Goal: Task Accomplishment & Management: Complete application form

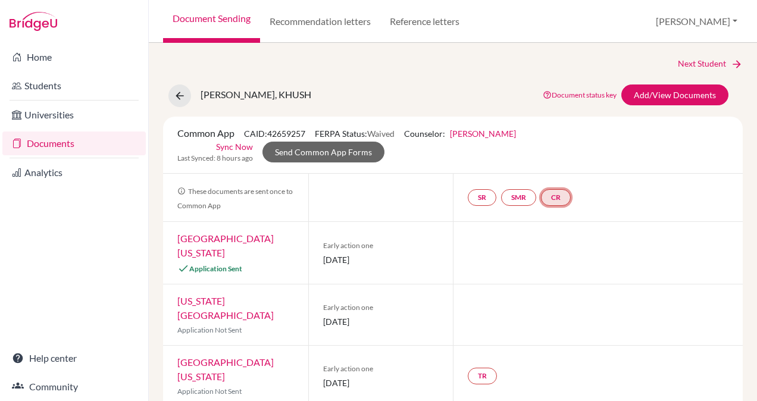
click at [551, 196] on link "CR" at bounding box center [556, 197] width 30 height 17
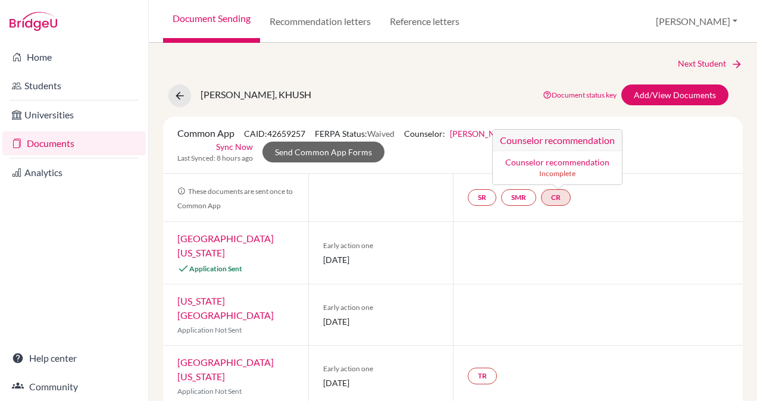
click at [540, 161] on link "Counselor recommendation" at bounding box center [557, 162] width 104 height 10
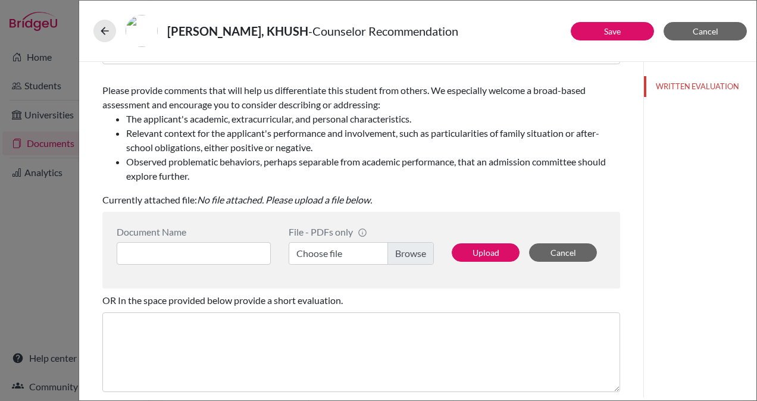
scroll to position [230, 0]
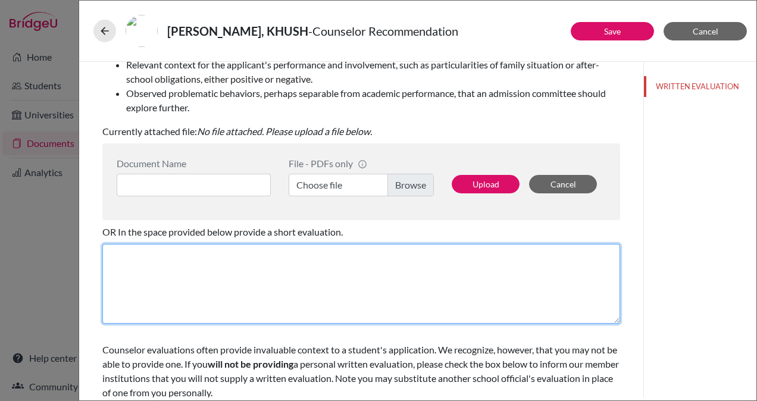
click at [217, 274] on textarea at bounding box center [361, 284] width 518 height 80
paste textarea "It is with immense pleasure and without reservation that I recommend Khush Mila…"
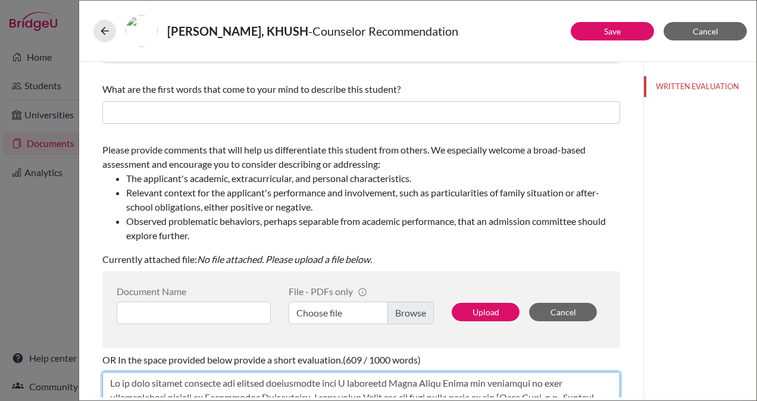
scroll to position [0, 0]
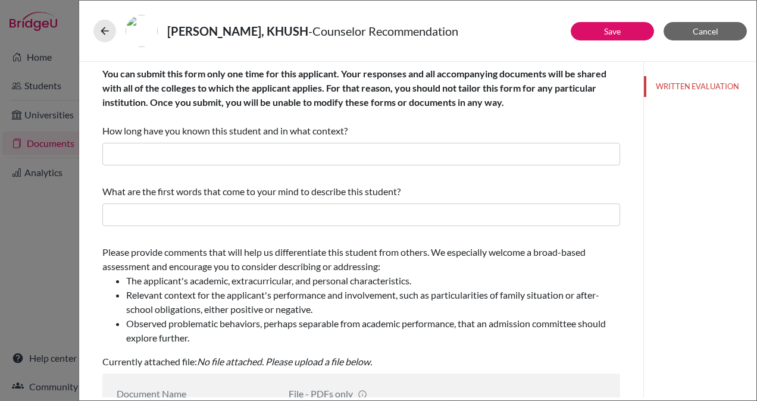
type textarea "It is with immense pleasure and without reservation that I recommend Khush Mila…"
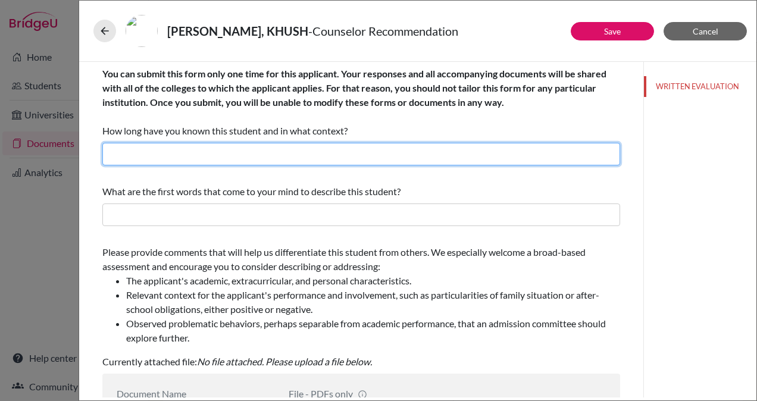
click at [161, 156] on input "text" at bounding box center [361, 154] width 518 height 23
type input "3 years as her Career and College Guidance Counsellor"
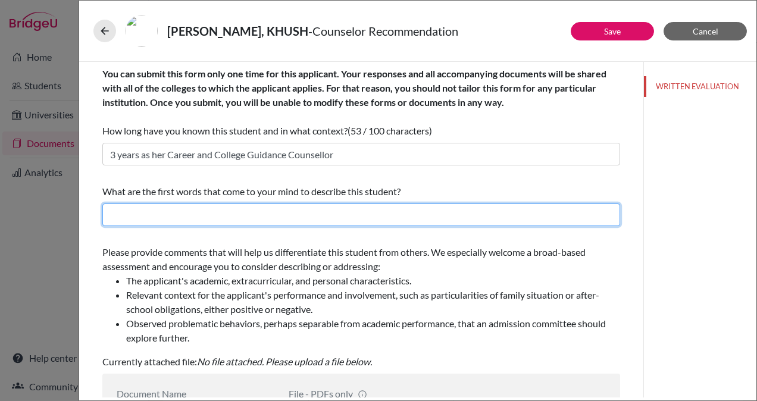
click at [195, 218] on input "text" at bounding box center [361, 214] width 518 height 23
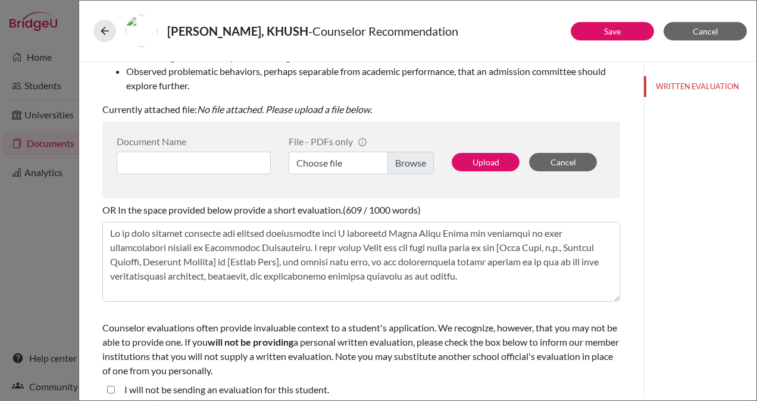
scroll to position [253, 0]
type input "Composed, Curious and Accountable"
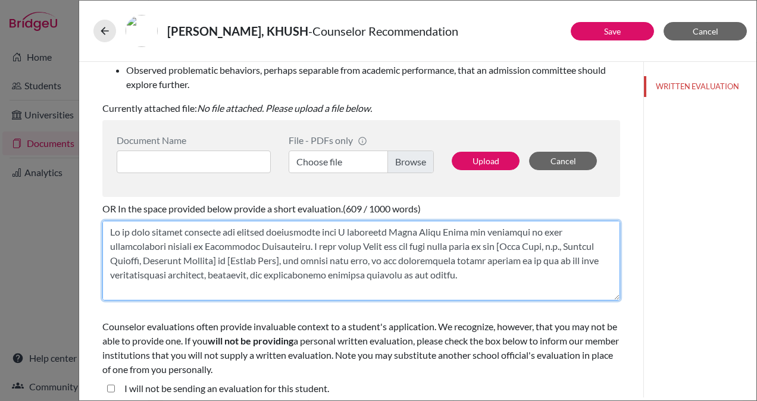
drag, startPoint x: 531, startPoint y: 246, endPoint x: 326, endPoint y: 262, distance: 205.3
click at [326, 262] on textarea at bounding box center [361, 261] width 518 height 80
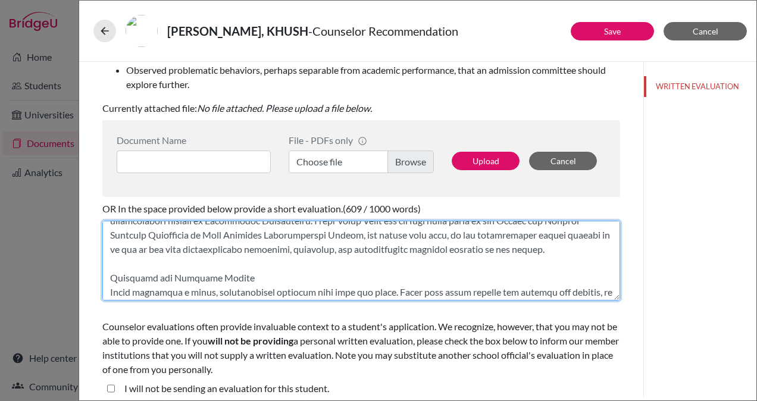
scroll to position [26, 0]
click at [270, 280] on textarea at bounding box center [361, 261] width 518 height 80
drag, startPoint x: 250, startPoint y: 276, endPoint x: 106, endPoint y: 281, distance: 143.5
click at [106, 281] on textarea at bounding box center [361, 261] width 518 height 80
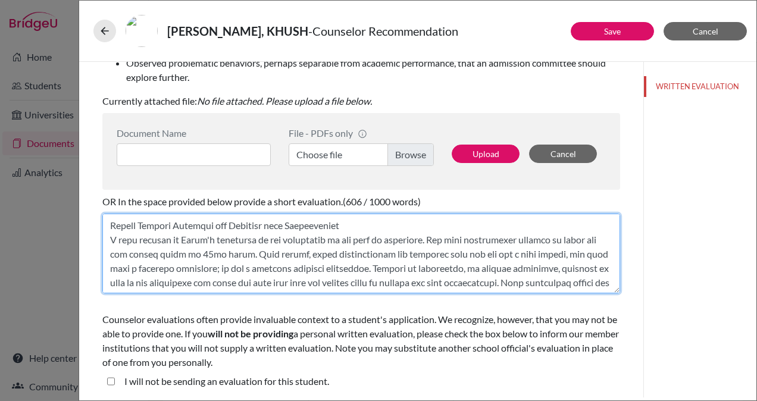
scroll to position [214, 0]
drag, startPoint x: 362, startPoint y: 242, endPoint x: 103, endPoint y: 239, distance: 259.4
click at [103, 239] on textarea at bounding box center [361, 254] width 518 height 80
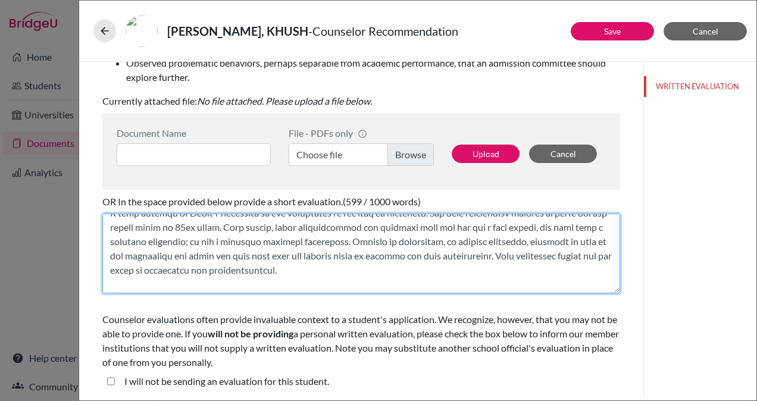
scroll to position [241, 0]
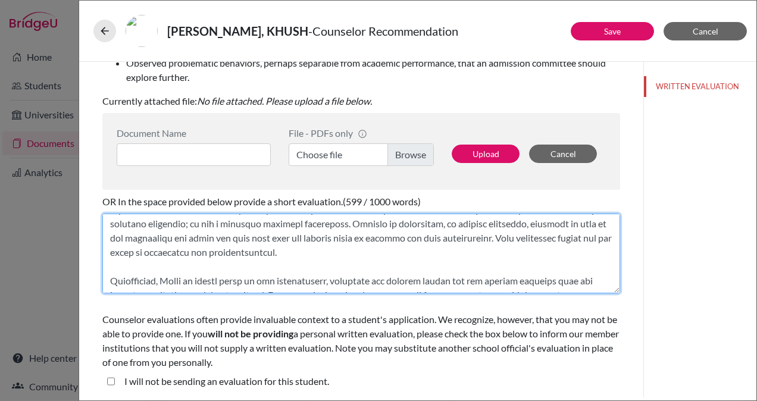
drag, startPoint x: 393, startPoint y: 286, endPoint x: 244, endPoint y: 275, distance: 149.1
click at [244, 275] on textarea at bounding box center [361, 254] width 518 height 80
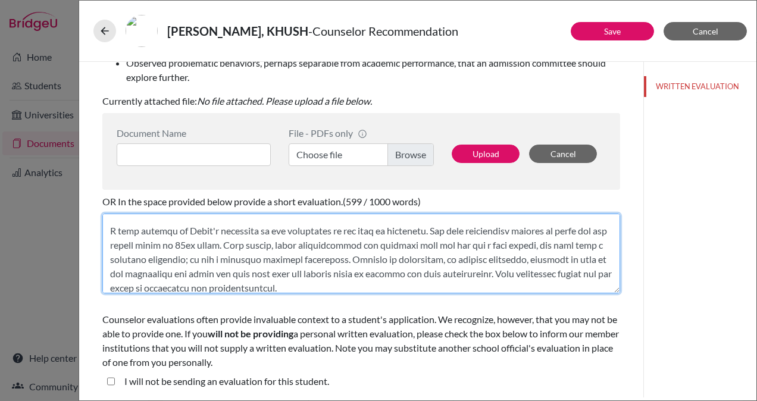
scroll to position [222, 0]
drag, startPoint x: 422, startPoint y: 243, endPoint x: 102, endPoint y: 239, distance: 320.0
click at [102, 239] on textarea at bounding box center [361, 254] width 518 height 80
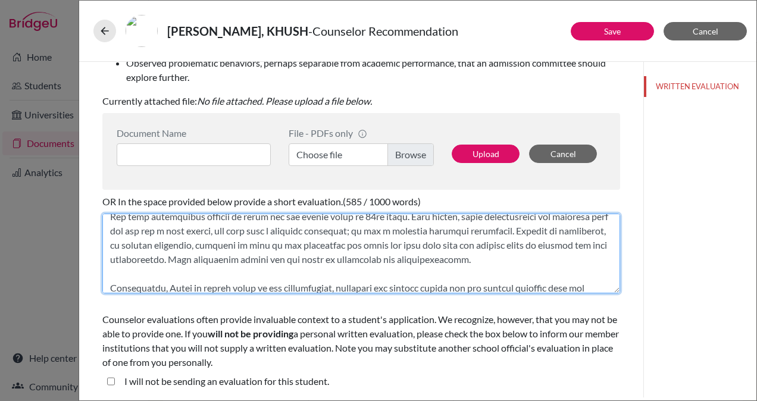
drag, startPoint x: 282, startPoint y: 244, endPoint x: 622, endPoint y: 245, distance: 340.3
click at [622, 245] on div "You can submit this form only one time for this applicant. Your responses and a…" at bounding box center [361, 99] width 546 height 597
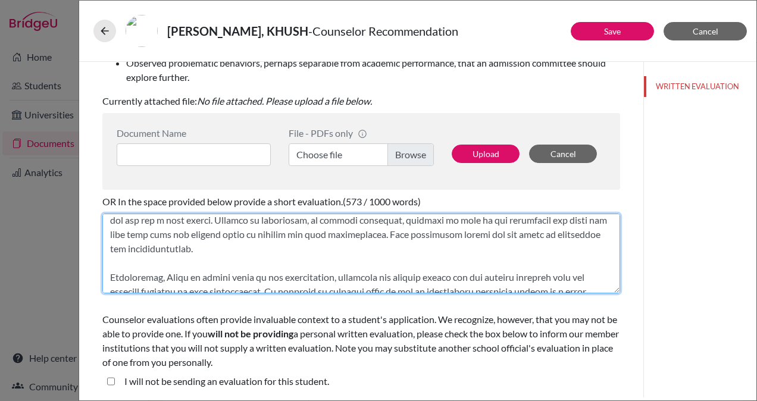
scroll to position [225, 0]
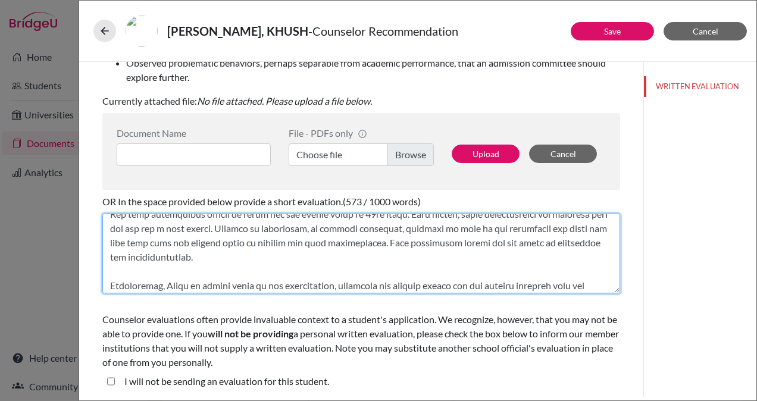
drag, startPoint x: 264, startPoint y: 272, endPoint x: 106, endPoint y: 226, distance: 164.7
click at [106, 226] on textarea at bounding box center [361, 254] width 518 height 80
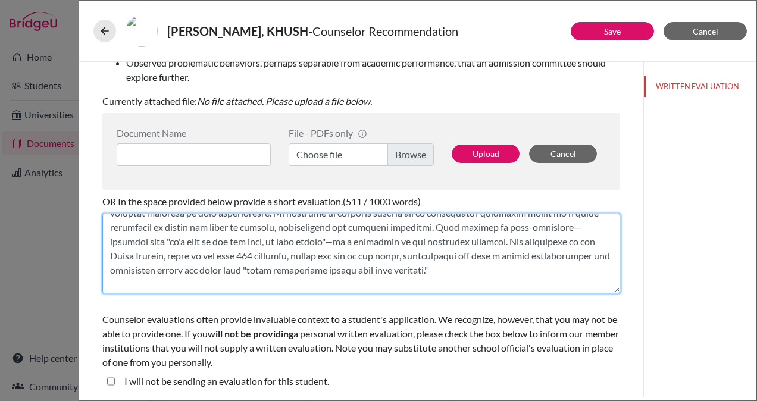
scroll to position [244, 0]
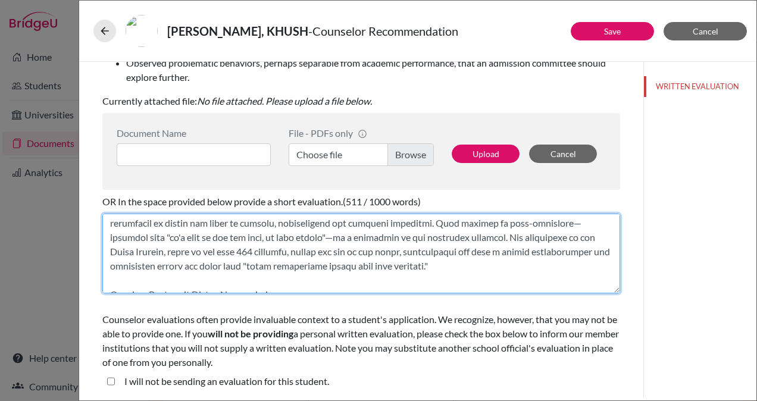
drag, startPoint x: 469, startPoint y: 252, endPoint x: 479, endPoint y: 278, distance: 28.8
click at [479, 278] on textarea at bounding box center [361, 254] width 518 height 80
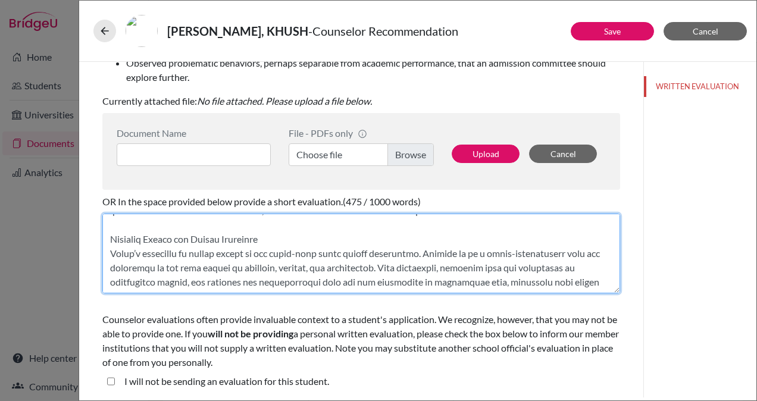
scroll to position [272, 0]
drag, startPoint x: 274, startPoint y: 255, endPoint x: 85, endPoint y: 252, distance: 188.6
click at [85, 252] on div "Save Cancel You can submit this form only one time for this applicant. Your res…" at bounding box center [417, 229] width 677 height 335
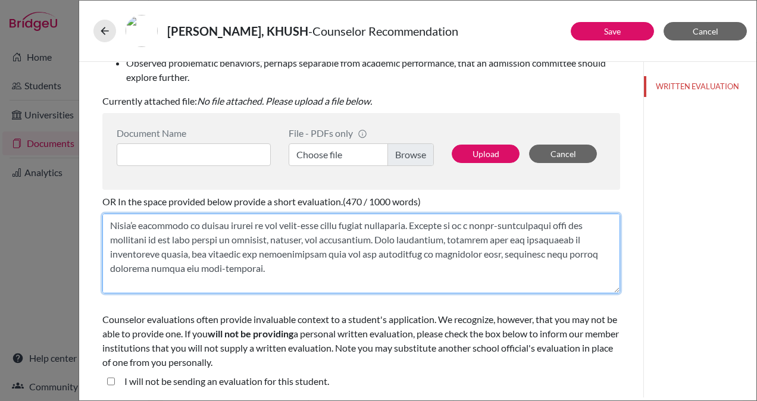
scroll to position [287, 0]
type textarea "It is with immense pleasure and without reservation that I recommend Khush Mila…"
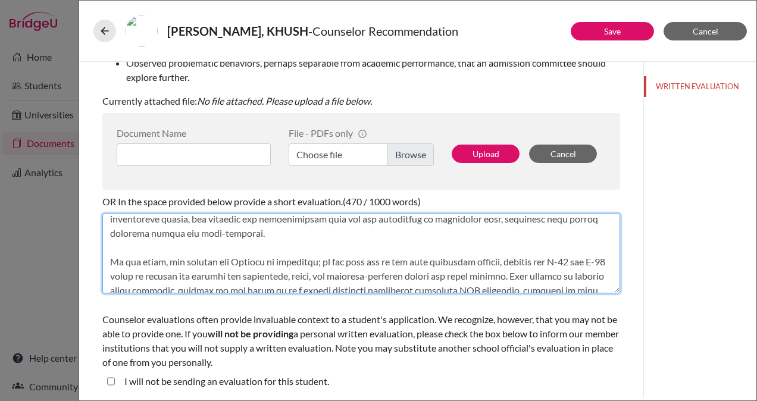
scroll to position [414, 0]
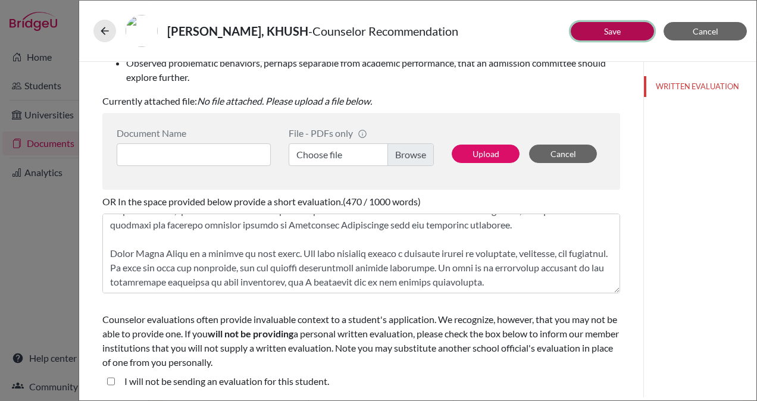
click at [600, 32] on button "Save" at bounding box center [611, 31] width 83 height 18
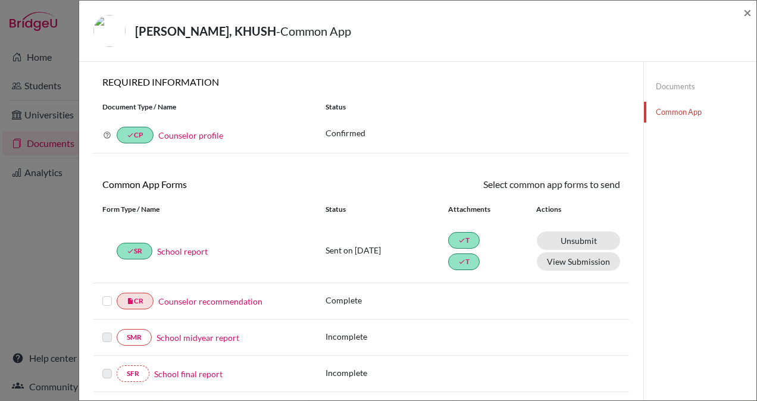
click at [105, 294] on label at bounding box center [107, 294] width 10 height 0
click at [0, 0] on input "checkbox" at bounding box center [0, 0] width 0 height 0
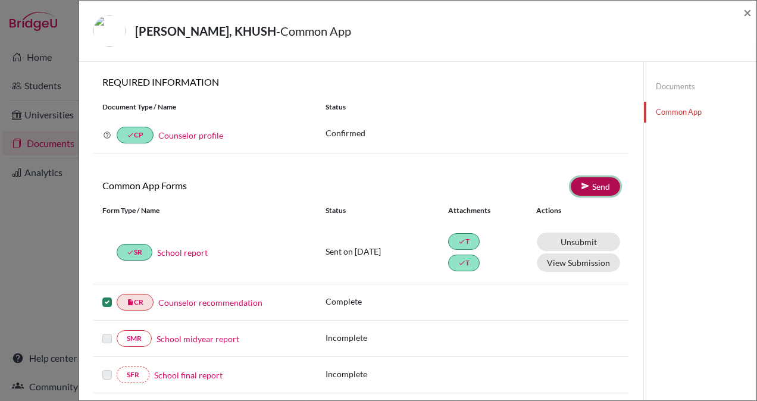
click at [598, 183] on link "Send" at bounding box center [594, 186] width 49 height 18
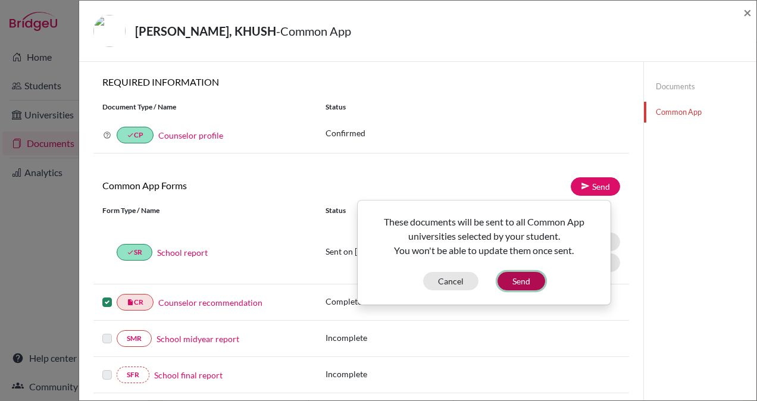
click at [529, 277] on button "Send" at bounding box center [521, 281] width 48 height 18
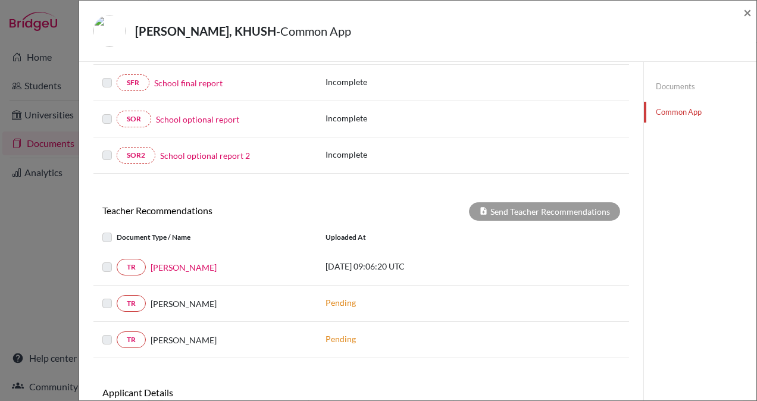
scroll to position [309, 0]
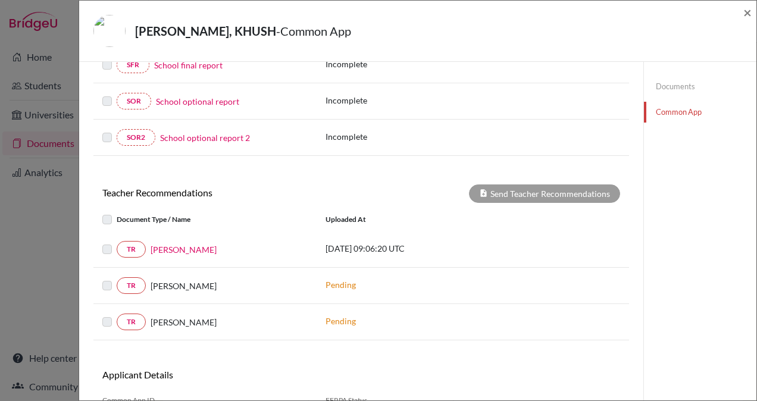
click at [117, 242] on label at bounding box center [117, 242] width 0 height 0
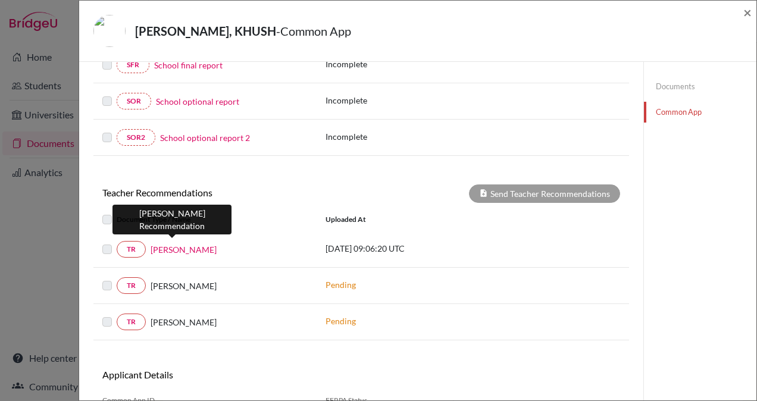
click at [170, 244] on link "Gargi Gupta" at bounding box center [183, 249] width 66 height 12
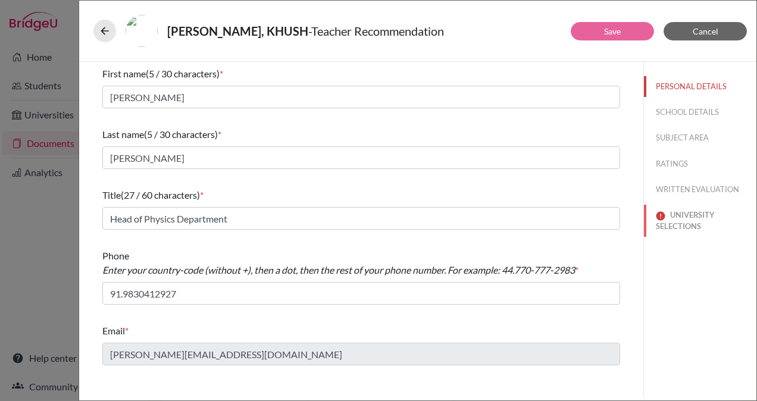
click at [695, 218] on button "UNIVERSITY SELECTIONS" at bounding box center [700, 221] width 112 height 32
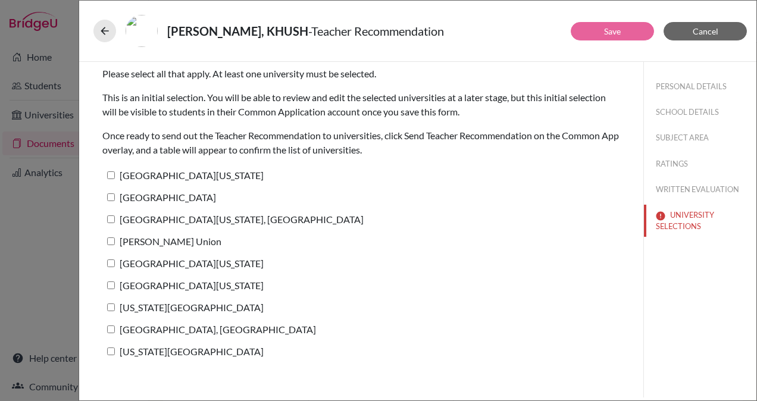
click at [212, 177] on label "University of Texas at Austin" at bounding box center [182, 175] width 161 height 17
click at [115, 177] on input "University of Texas at Austin" at bounding box center [111, 175] width 8 height 8
checkbox input "true"
click at [613, 35] on link "Save" at bounding box center [612, 31] width 17 height 10
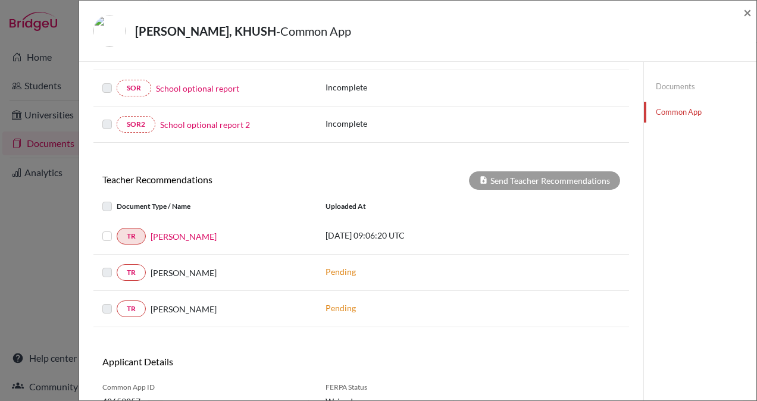
scroll to position [330, 0]
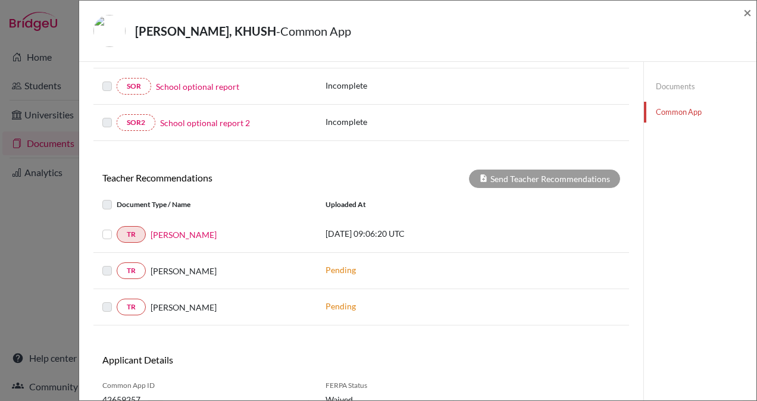
click at [117, 227] on label at bounding box center [117, 227] width 0 height 0
click at [0, 0] on input "checkbox" at bounding box center [0, 0] width 0 height 0
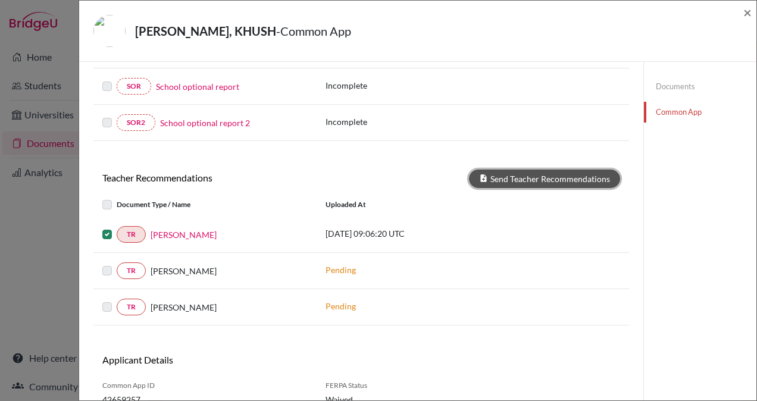
click at [563, 177] on button "Send Teacher Recommendations" at bounding box center [544, 179] width 151 height 18
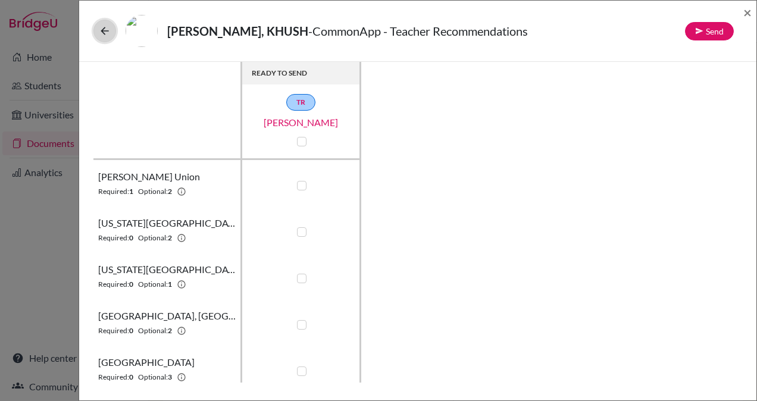
click at [104, 29] on icon at bounding box center [105, 31] width 12 height 12
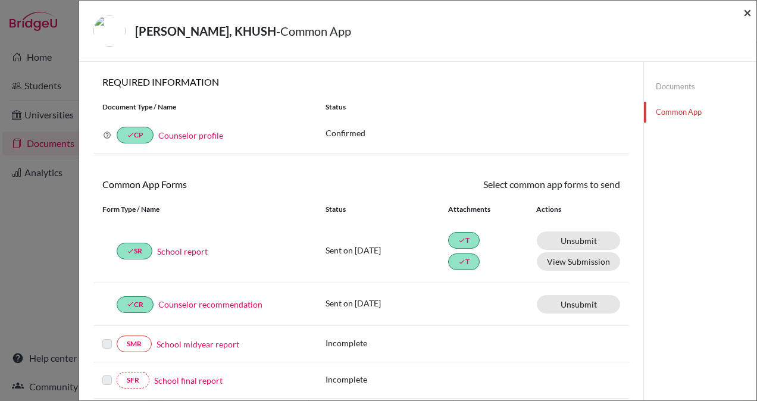
click at [747, 15] on span "×" at bounding box center [747, 12] width 8 height 17
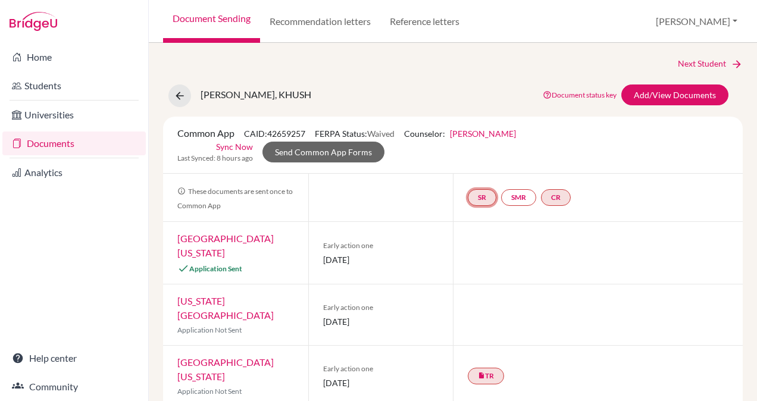
click at [471, 203] on link "SR" at bounding box center [482, 197] width 29 height 17
click at [465, 159] on link "School report" at bounding box center [482, 162] width 51 height 10
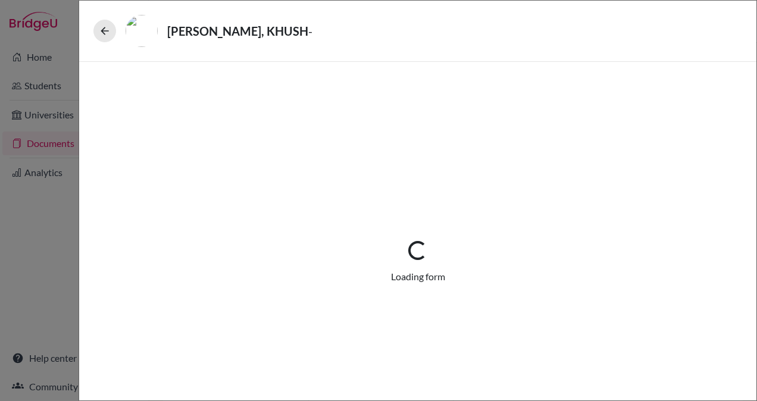
select select "2"
select select "690336"
select select "0"
select select "1"
select select "687278"
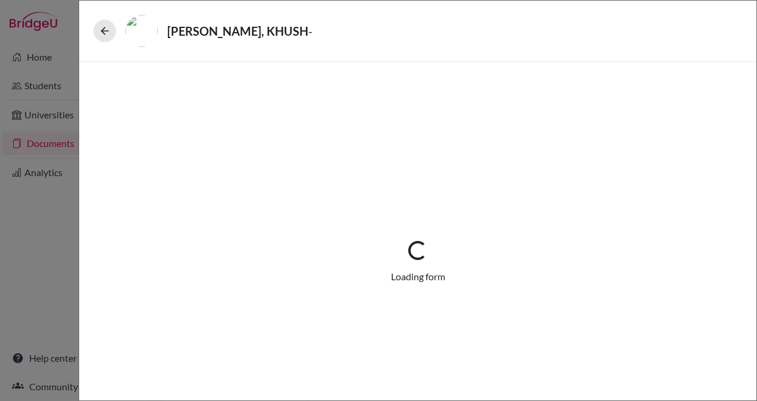
select select "1"
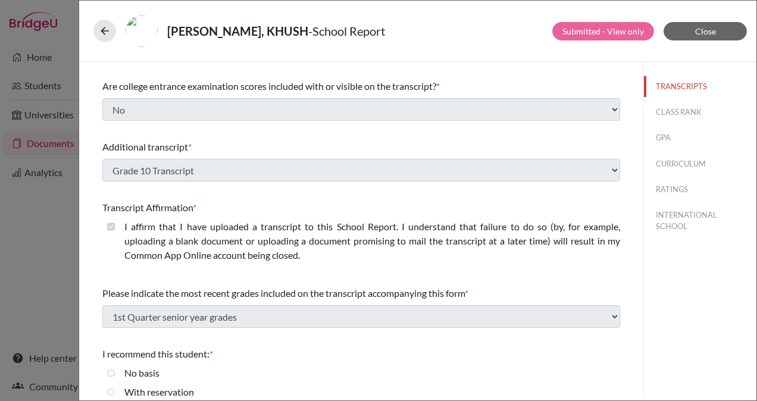
scroll to position [238, 0]
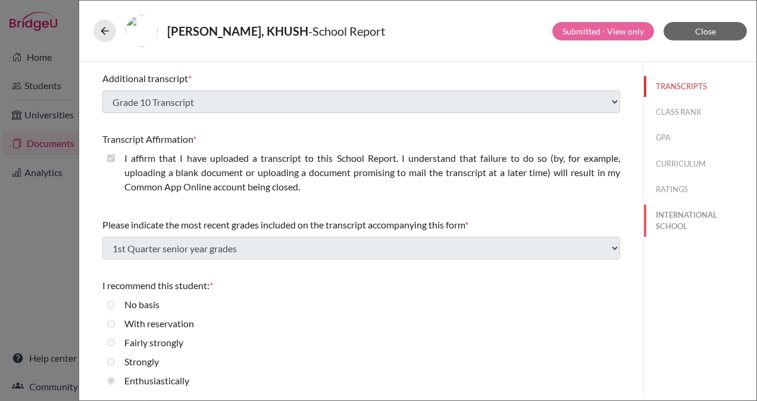
click at [656, 212] on button "INTERNATIONAL SCHOOL" at bounding box center [700, 221] width 112 height 32
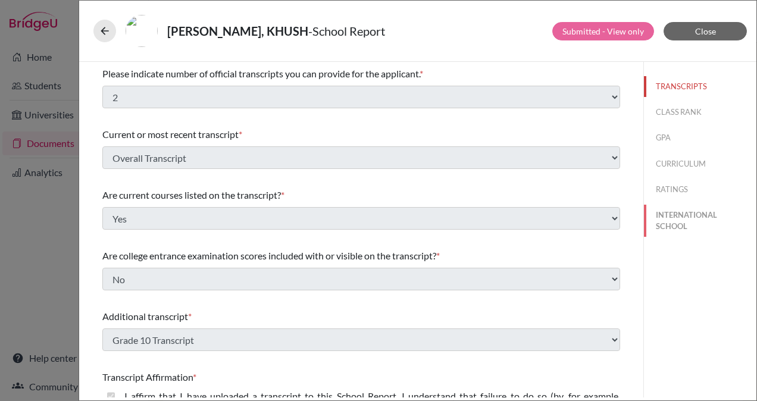
select select "14"
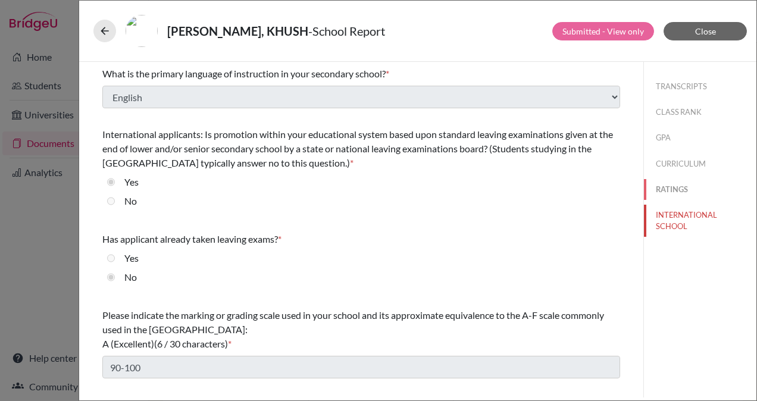
click at [656, 186] on button "RATINGS" at bounding box center [700, 189] width 112 height 21
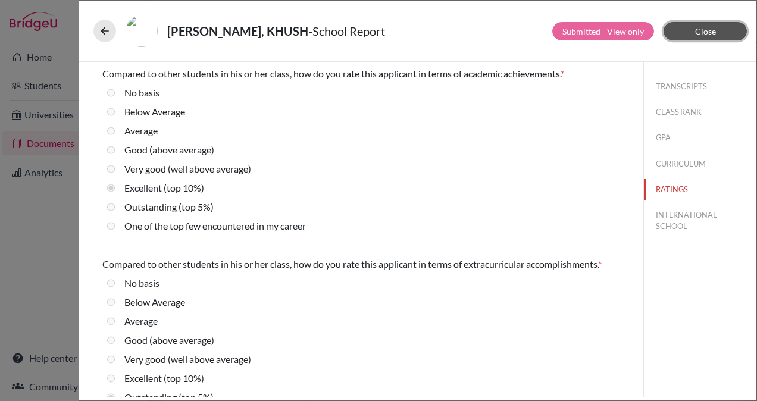
click at [696, 31] on span "Close" at bounding box center [705, 31] width 21 height 10
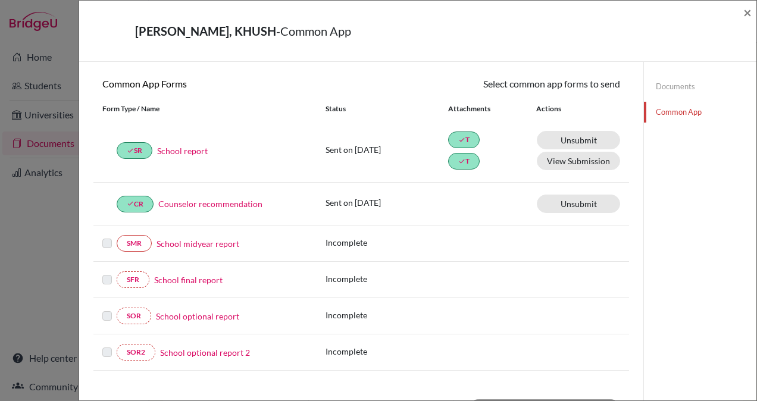
scroll to position [99, 0]
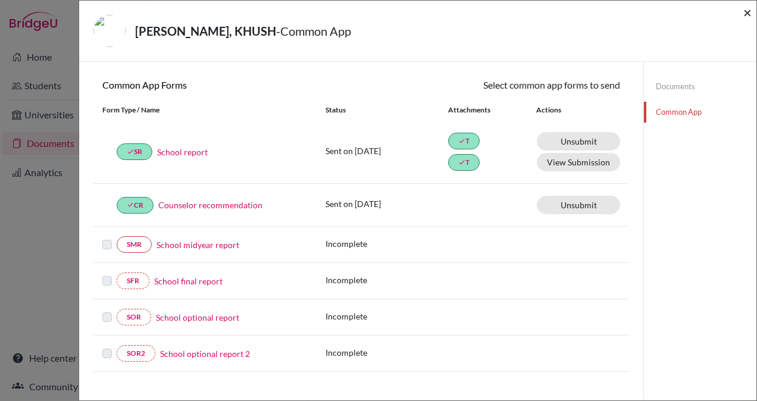
click at [747, 12] on span "×" at bounding box center [747, 12] width 8 height 17
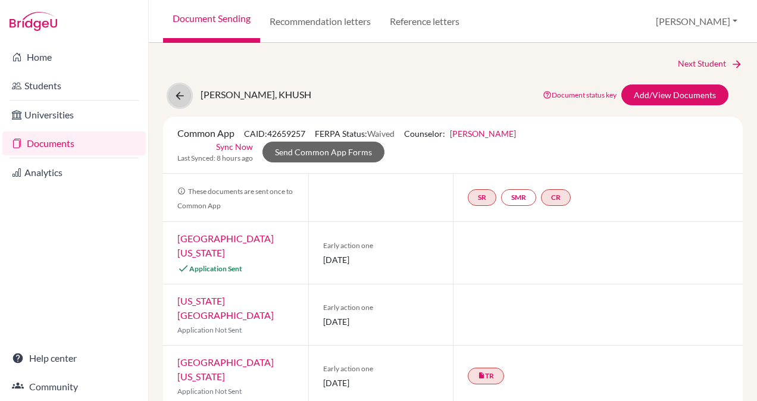
click at [178, 95] on icon at bounding box center [180, 96] width 12 height 12
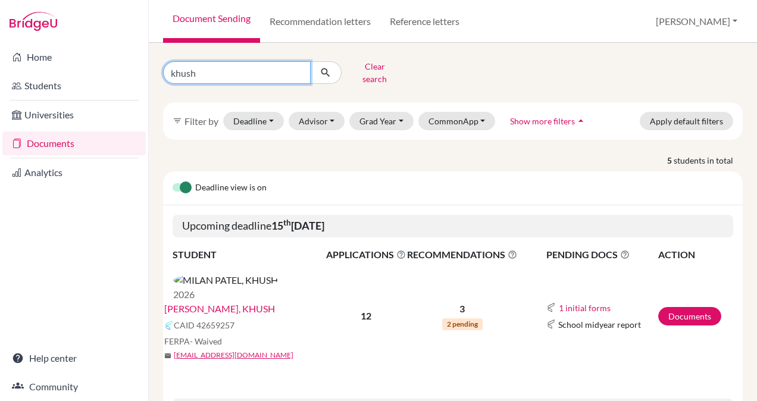
click at [299, 68] on input "khush" at bounding box center [237, 72] width 148 height 23
type input "prisha"
click button "submit" at bounding box center [326, 72] width 32 height 23
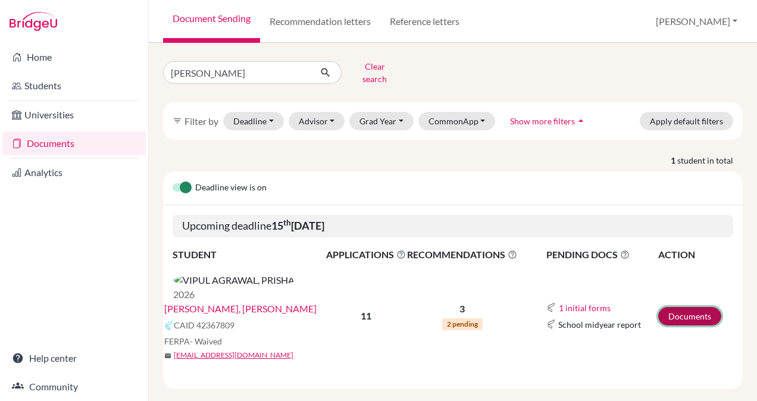
click at [702, 307] on link "Documents" at bounding box center [689, 316] width 63 height 18
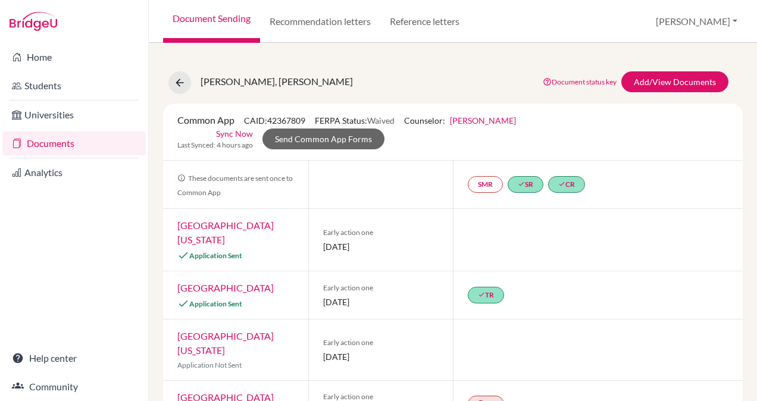
click at [406, 148] on div "Common App CAID: 42367809 FERPA Status: Waived Counselor: Saumya Tripathi First…" at bounding box center [452, 131] width 569 height 37
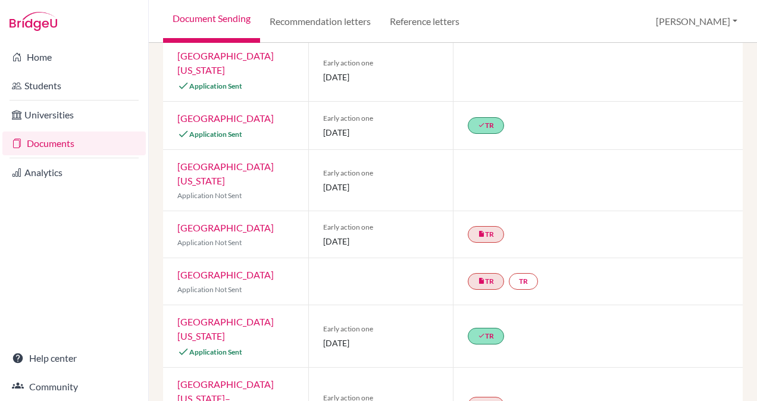
scroll to position [170, 0]
click at [483, 230] on link "insert_drive_file TR" at bounding box center [486, 233] width 36 height 17
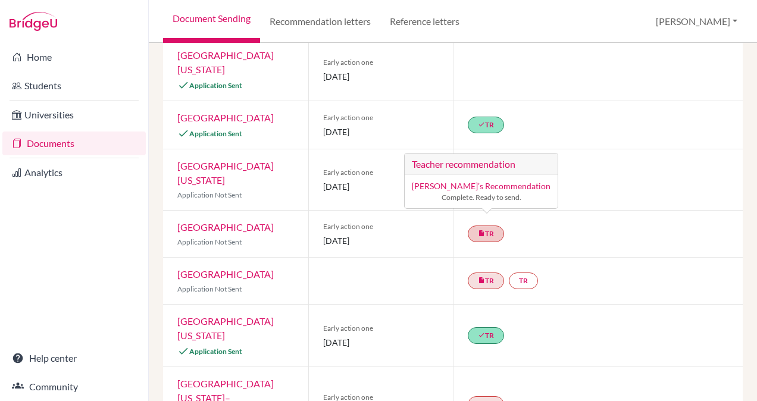
click at [486, 186] on link "Gracegauravi Rajwadi’s Recommendation" at bounding box center [481, 186] width 139 height 10
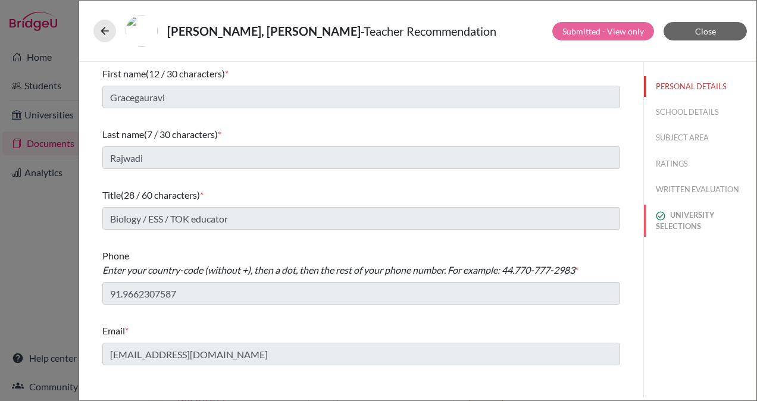
click at [708, 213] on button "UNIVERSITY SELECTIONS" at bounding box center [700, 221] width 112 height 32
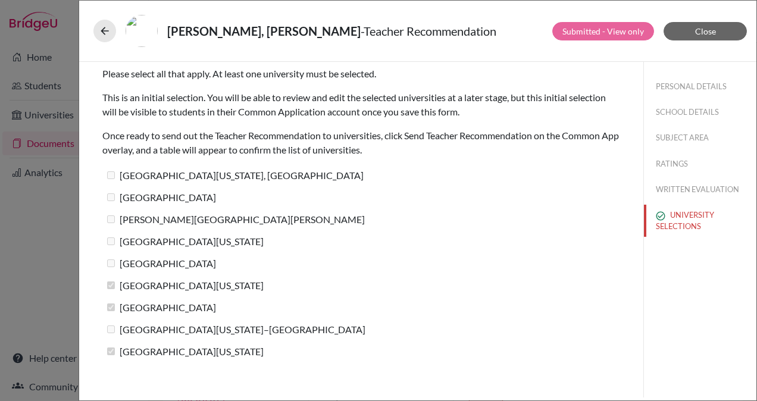
click at [108, 181] on label "University of Maryland, College Park" at bounding box center [232, 175] width 261 height 17
click at [722, 29] on button "Close" at bounding box center [704, 31] width 83 height 18
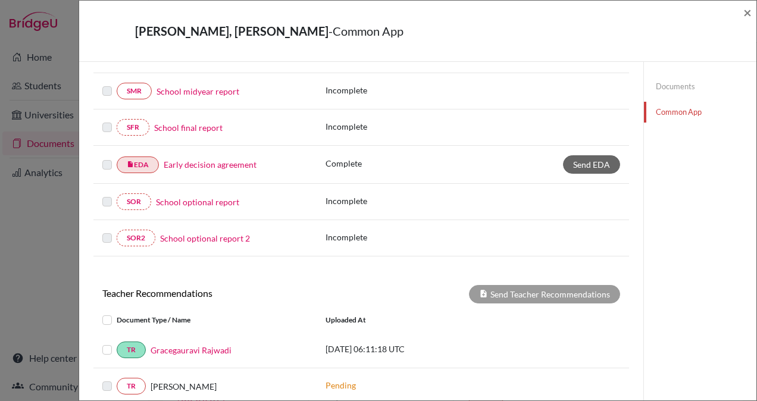
scroll to position [252, 0]
click at [117, 343] on label at bounding box center [117, 343] width 0 height 0
click at [0, 0] on input "checkbox" at bounding box center [0, 0] width 0 height 0
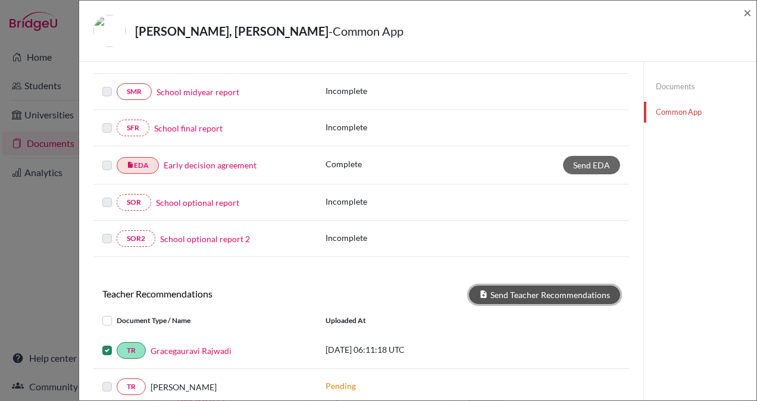
click at [544, 291] on button "Send Teacher Recommendations" at bounding box center [544, 295] width 151 height 18
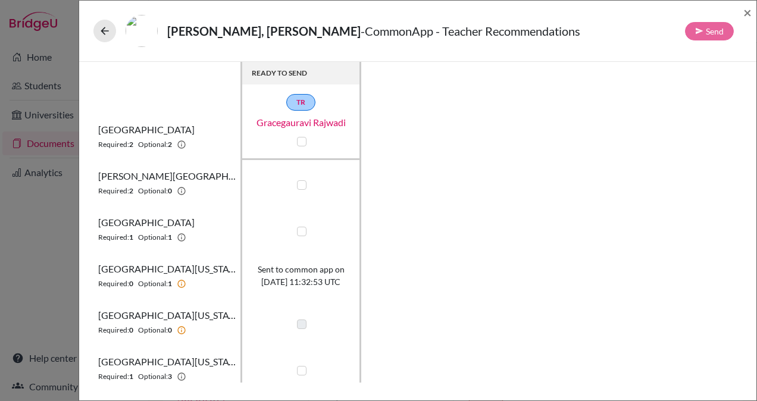
scroll to position [48, 0]
click at [302, 180] on label at bounding box center [302, 185] width 10 height 10
click at [302, 180] on input "checkbox" at bounding box center [299, 183] width 10 height 12
checkbox input "true"
click at [306, 230] on label at bounding box center [302, 231] width 10 height 10
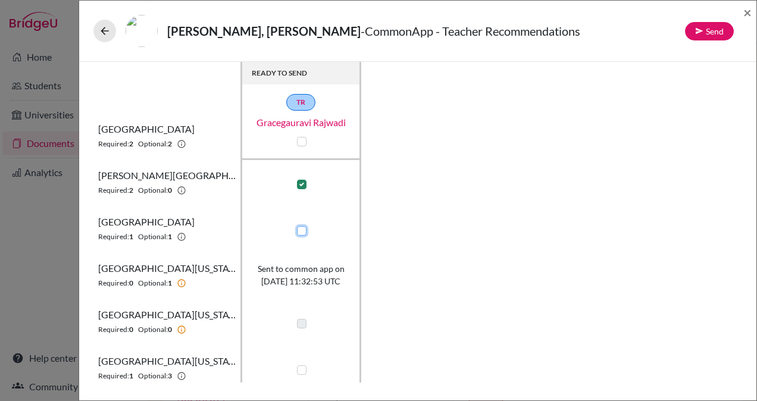
click at [303, 230] on input "checkbox" at bounding box center [299, 230] width 10 height 12
checkbox input "true"
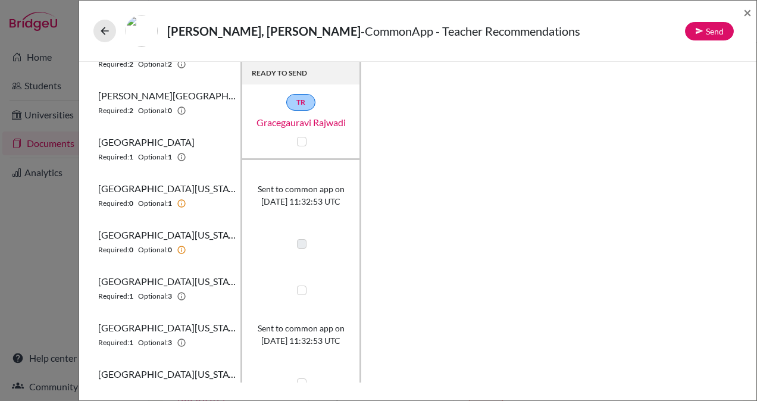
scroll to position [127, 0]
click at [303, 291] on label at bounding box center [302, 291] width 10 height 10
click at [303, 291] on input "checkbox" at bounding box center [299, 289] width 10 height 12
checkbox input "true"
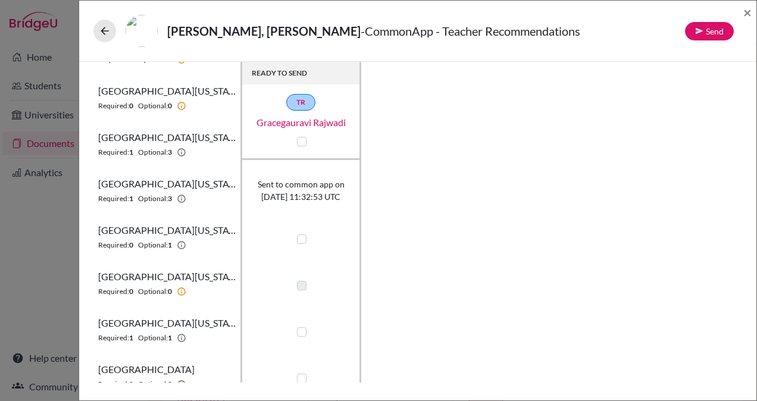
scroll to position [272, 0]
click at [299, 236] on label at bounding box center [302, 238] width 10 height 10
click at [299, 236] on input "checkbox" at bounding box center [299, 237] width 10 height 12
checkbox input "true"
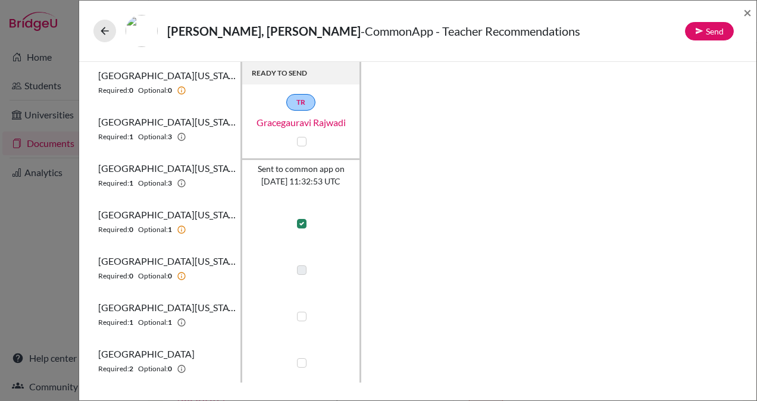
click at [300, 312] on label at bounding box center [302, 317] width 10 height 10
click at [300, 312] on input "checkbox" at bounding box center [299, 315] width 10 height 12
checkbox input "true"
click at [302, 364] on label at bounding box center [302, 363] width 10 height 10
click at [302, 364] on input "checkbox" at bounding box center [299, 362] width 10 height 12
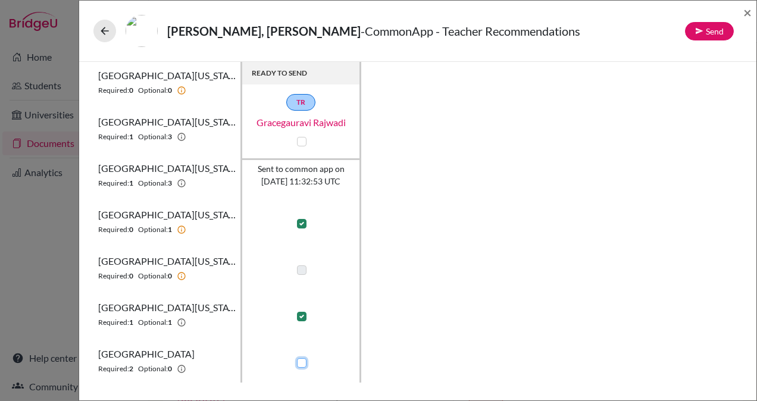
checkbox input "true"
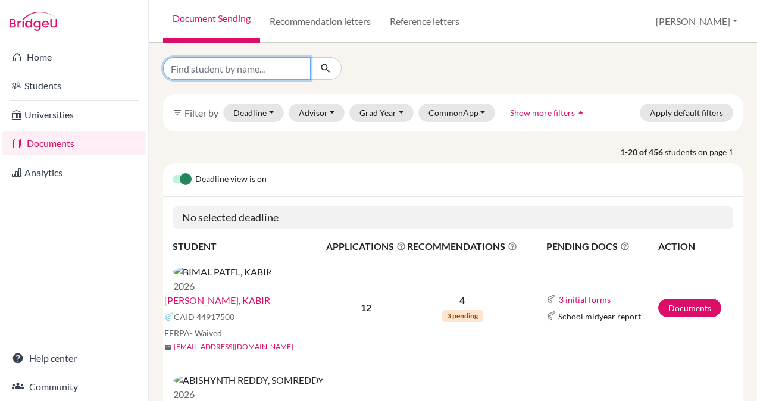
click at [260, 72] on input "Find student by name..." at bounding box center [237, 68] width 148 height 23
type input "kyna"
click at [333, 73] on button "submit" at bounding box center [326, 68] width 32 height 23
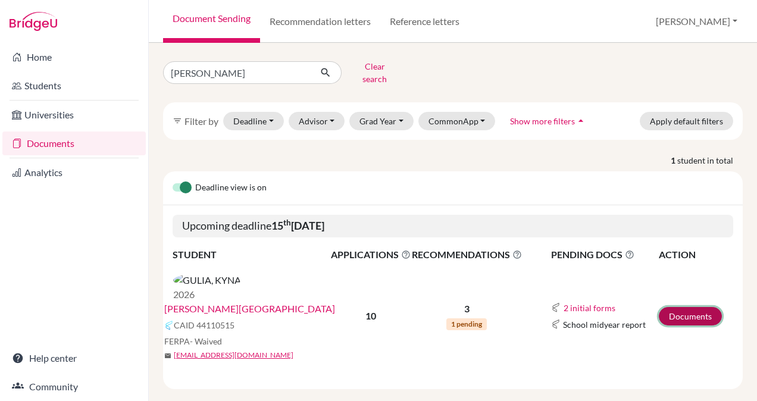
click at [684, 307] on link "Documents" at bounding box center [689, 316] width 63 height 18
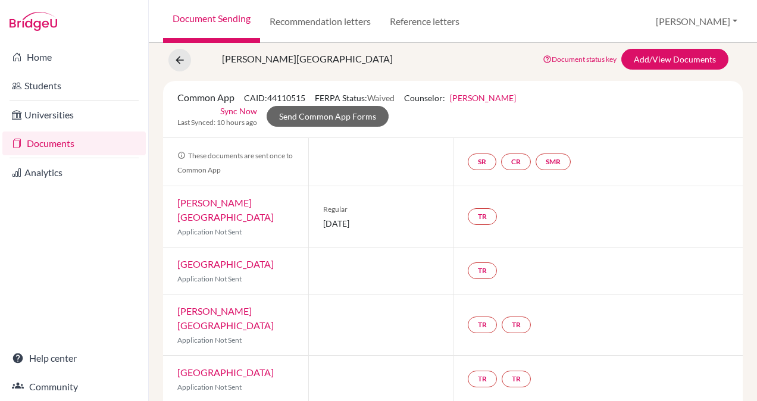
scroll to position [26, 0]
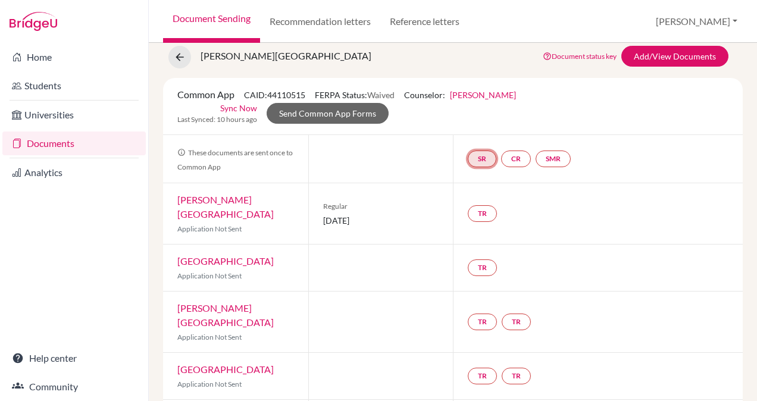
click at [482, 160] on link "SR" at bounding box center [482, 158] width 29 height 17
click at [478, 117] on div "School report Incomplete" at bounding box center [481, 128] width 55 height 23
click at [476, 99] on h3 "School report" at bounding box center [482, 101] width 70 height 21
click at [479, 161] on link "SR" at bounding box center [482, 158] width 29 height 17
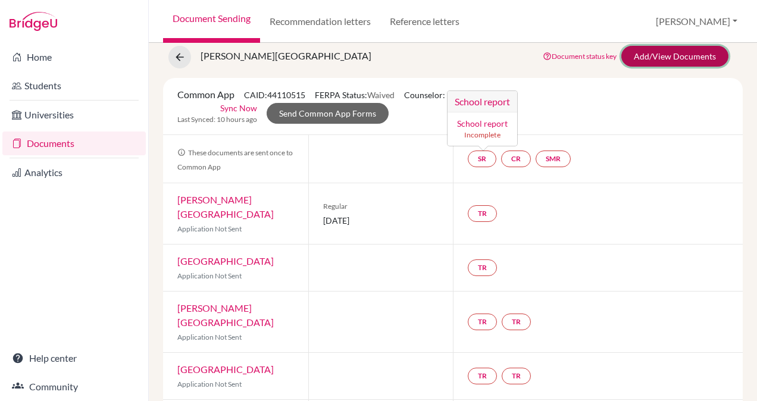
click at [672, 54] on link "Add/View Documents" at bounding box center [674, 56] width 107 height 21
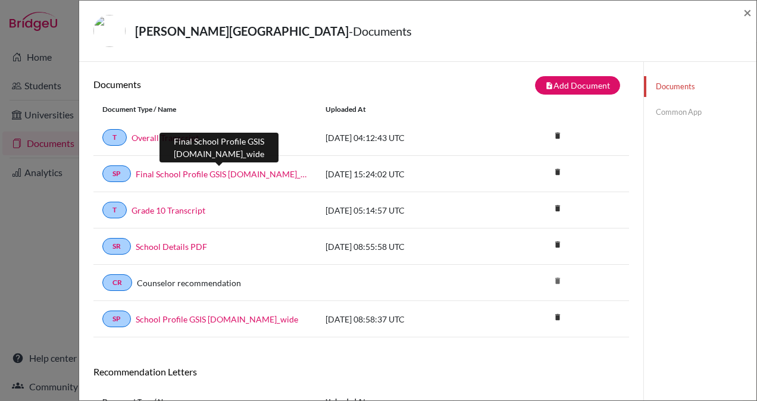
click at [213, 175] on link "Final School Profile GSIS [DOMAIN_NAME]_wide" at bounding box center [222, 174] width 172 height 12
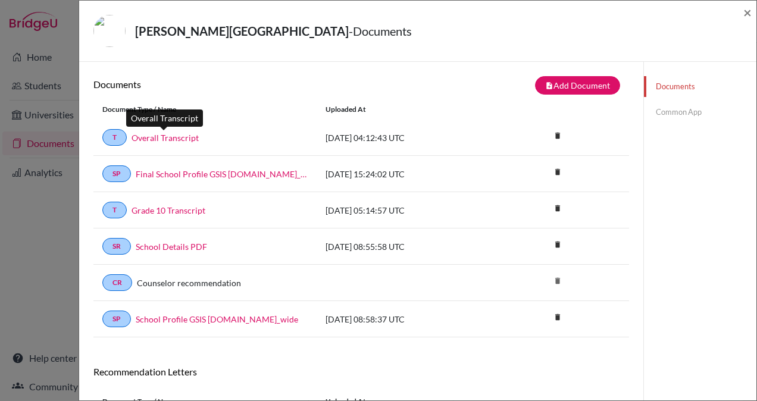
click at [152, 136] on link "Overall Transcript" at bounding box center [164, 137] width 67 height 12
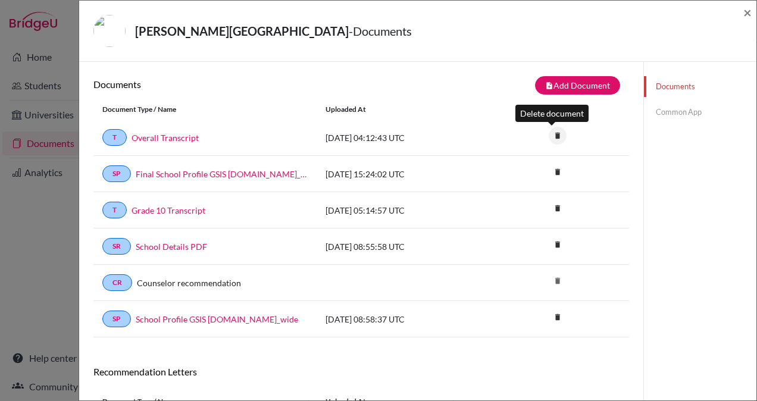
click at [551, 131] on icon "delete" at bounding box center [557, 136] width 18 height 18
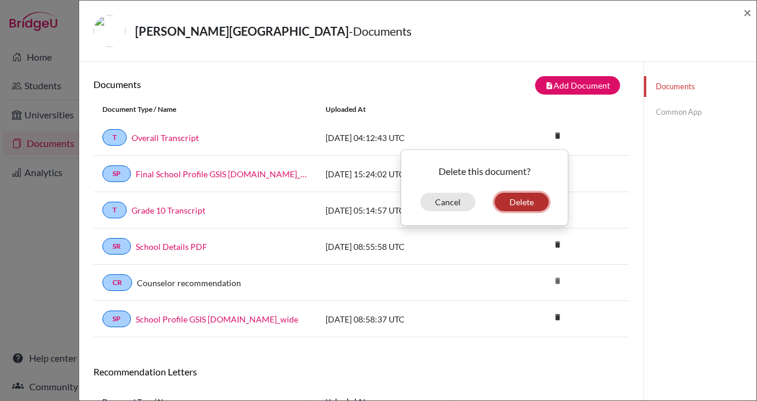
click at [520, 204] on button "Delete" at bounding box center [521, 202] width 54 height 18
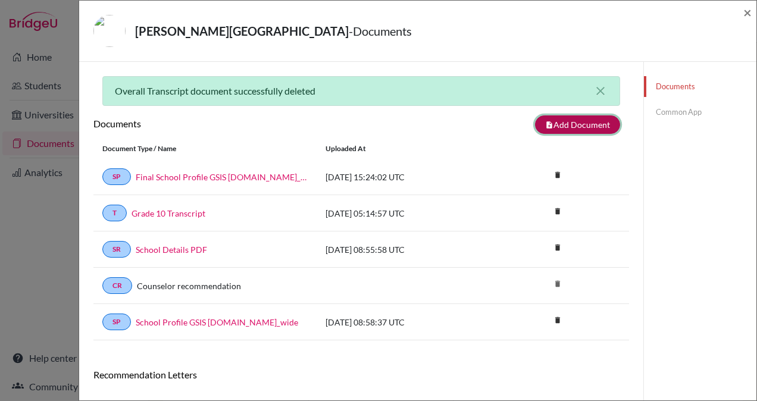
click at [560, 128] on button "note_add Add Document" at bounding box center [577, 124] width 85 height 18
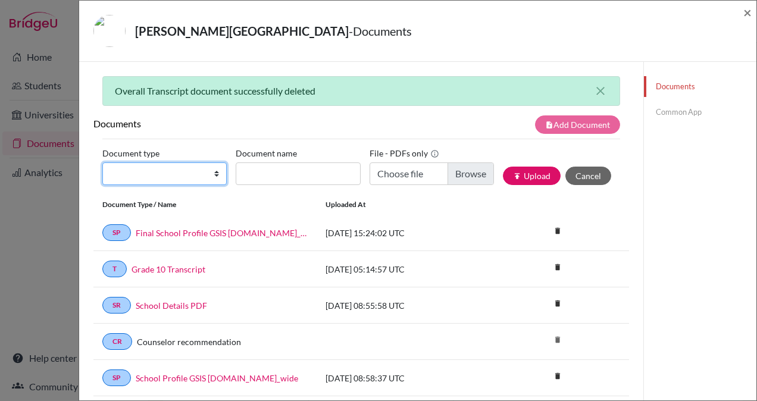
click at [200, 170] on select "Change explanation for Common App reports Counselor recommendation Internationa…" at bounding box center [164, 173] width 124 height 23
select select "2"
click at [102, 162] on select "Change explanation for Common App reports Counselor recommendation Internationa…" at bounding box center [164, 173] width 124 height 23
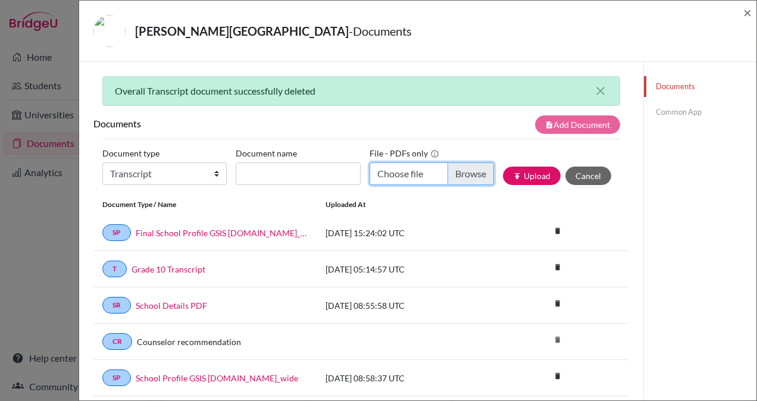
click at [460, 174] on input "Choose file" at bounding box center [431, 173] width 124 height 23
type input "C:\fakepath\[PERSON_NAME] Transcript US.pdf"
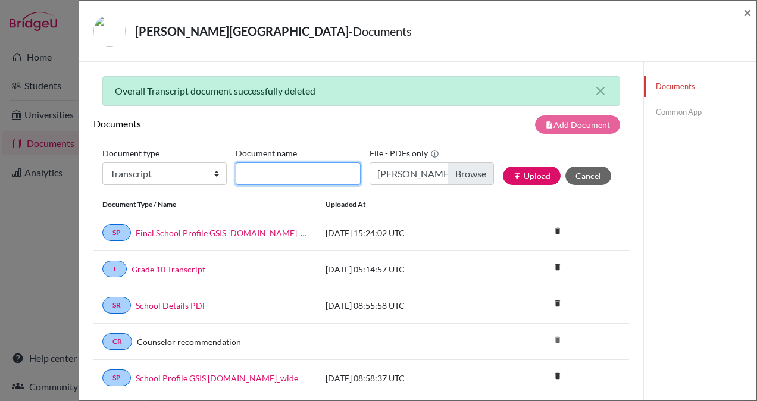
click at [272, 175] on input "Document name" at bounding box center [298, 173] width 124 height 23
type input "Overall Transcript"
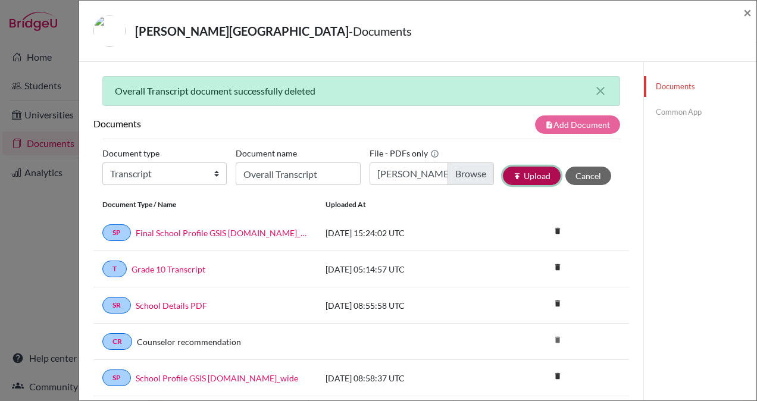
click at [533, 175] on button "publish Upload" at bounding box center [532, 176] width 58 height 18
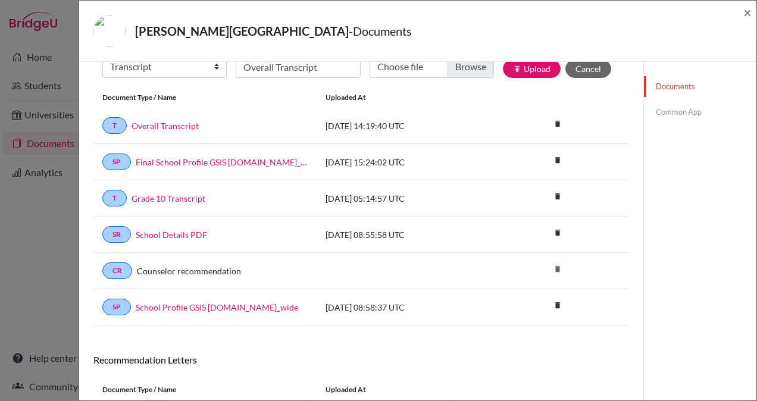
scroll to position [120, 0]
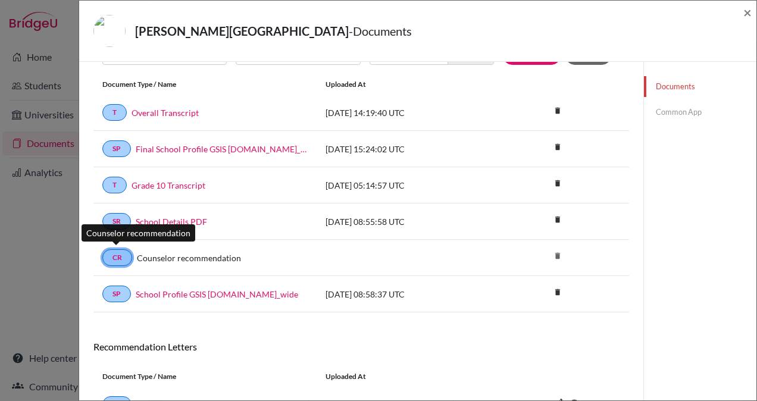
click at [112, 253] on link "CR" at bounding box center [117, 257] width 30 height 17
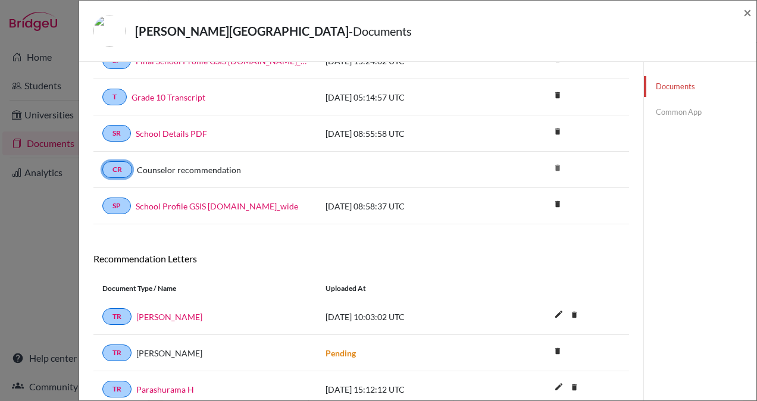
scroll to position [252, 0]
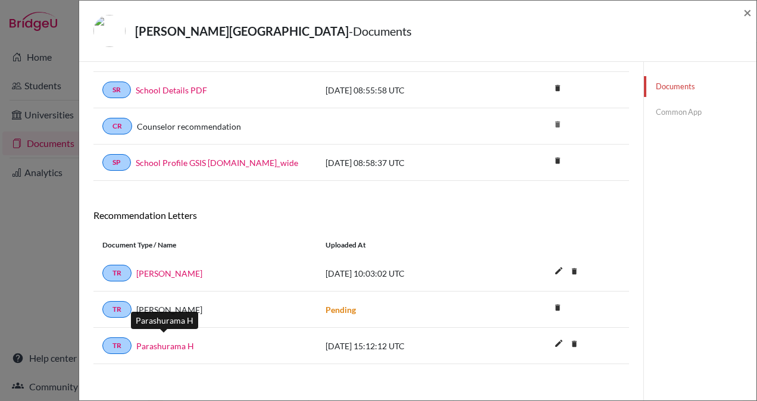
click at [164, 340] on link "Parashurama H" at bounding box center [165, 346] width 58 height 12
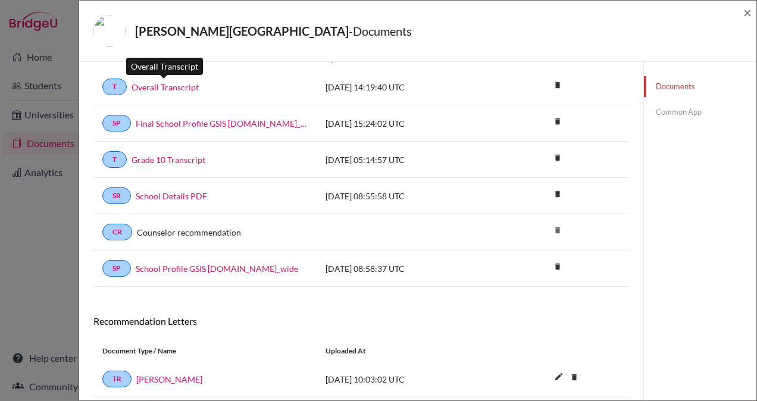
scroll to position [93, 0]
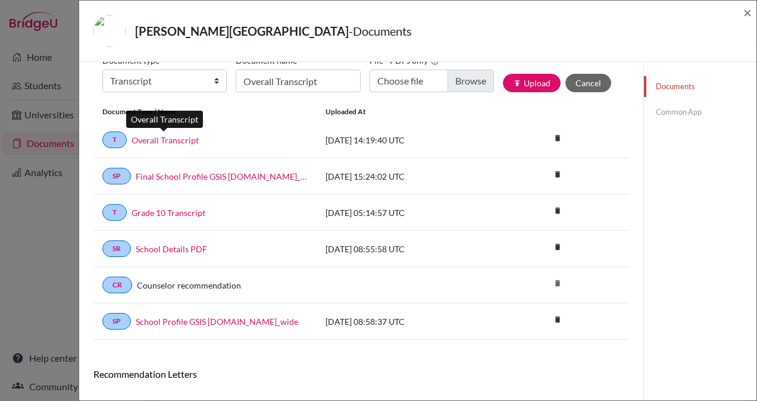
click at [171, 140] on link "Overall Transcript" at bounding box center [164, 140] width 67 height 12
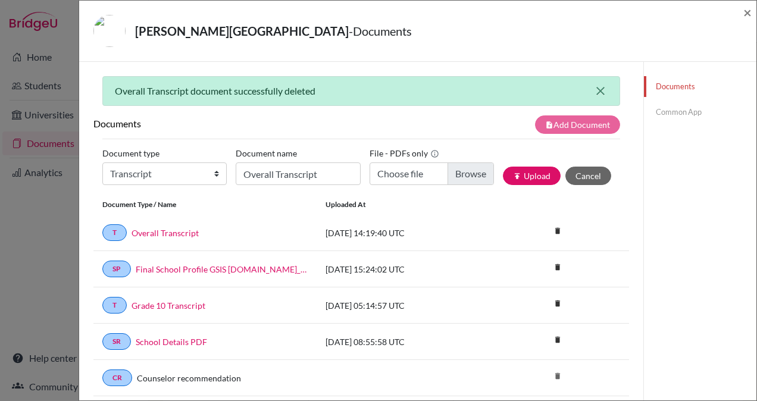
click at [593, 89] on icon "close" at bounding box center [600, 91] width 14 height 14
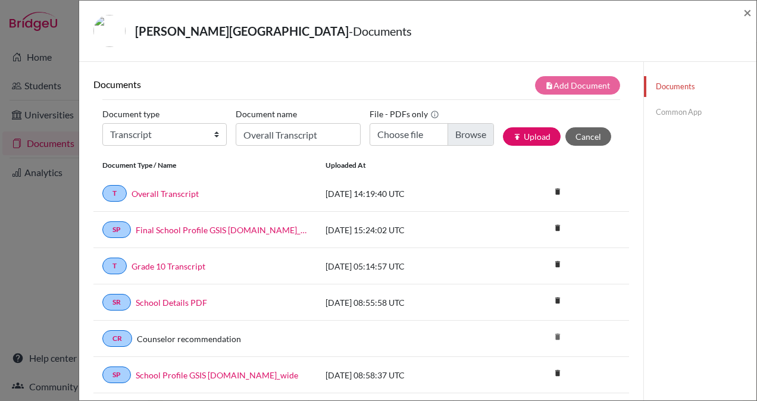
click at [670, 113] on link "Common App" at bounding box center [700, 112] width 112 height 21
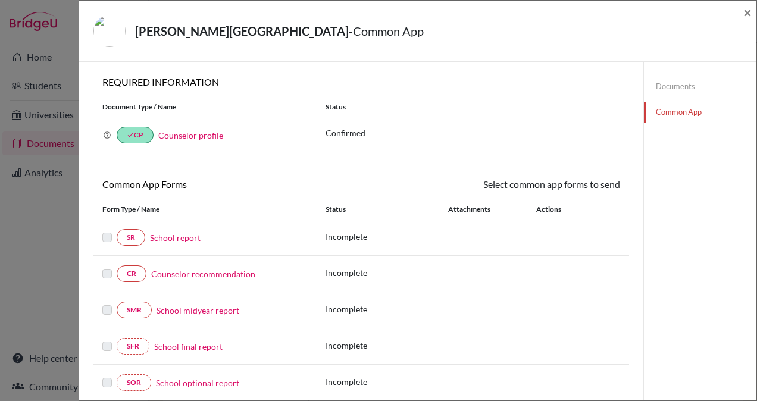
click at [178, 236] on link "School report" at bounding box center [175, 237] width 51 height 12
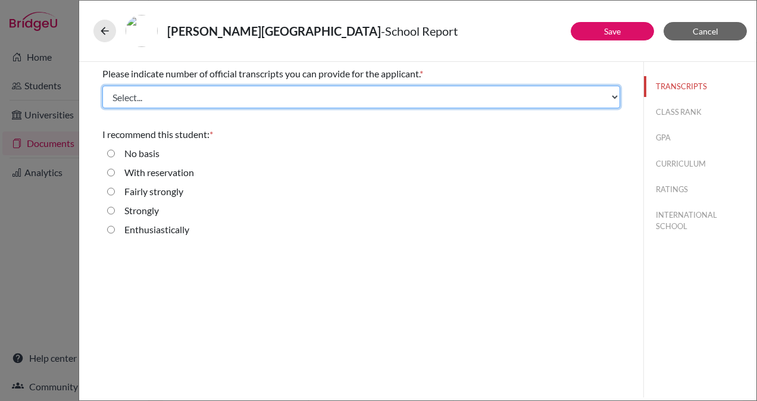
click at [286, 100] on select "Select... 1 2 3 4" at bounding box center [361, 97] width 518 height 23
select select "2"
click at [102, 86] on select "Select... 1 2 3 4" at bounding box center [361, 97] width 518 height 23
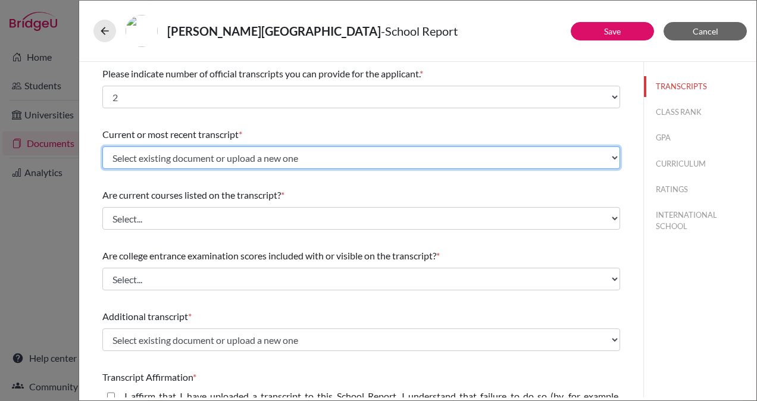
click at [283, 164] on select "Select existing document or upload a new one Grade 10 Transcript Overall Transc…" at bounding box center [361, 157] width 518 height 23
select select "691183"
click at [102, 146] on select "Select existing document or upload a new one Grade 10 Transcript Overall Transc…" at bounding box center [361, 157] width 518 height 23
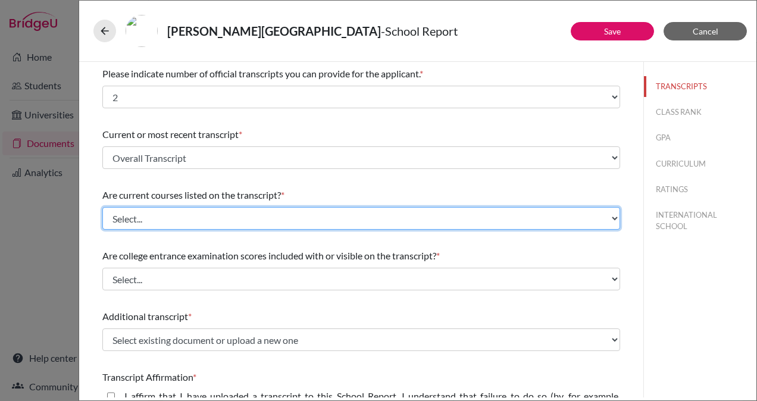
click at [210, 217] on select "Select... Yes No" at bounding box center [361, 218] width 518 height 23
select select "0"
click at [102, 207] on select "Select... Yes No" at bounding box center [361, 218] width 518 height 23
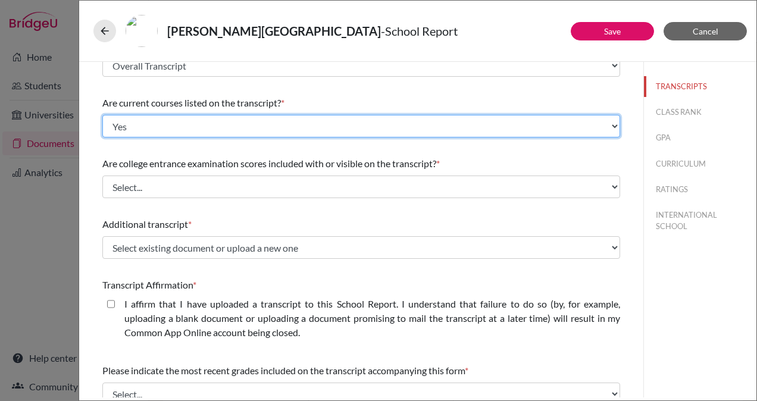
scroll to position [93, 0]
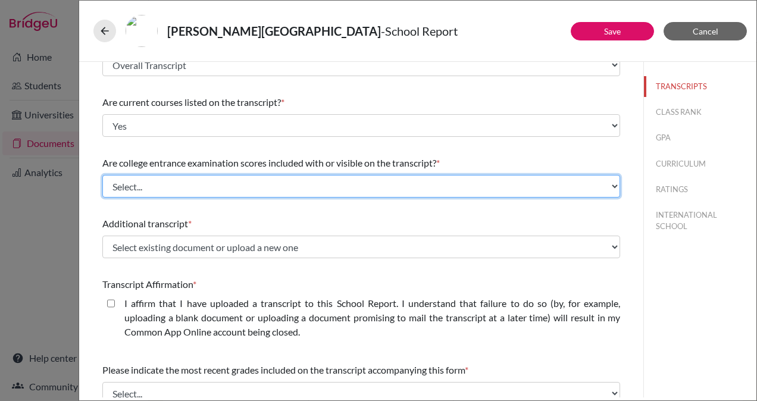
click at [243, 186] on select "Select... Yes No" at bounding box center [361, 186] width 518 height 23
select select "0"
click at [102, 175] on select "Select... Yes No" at bounding box center [361, 186] width 518 height 23
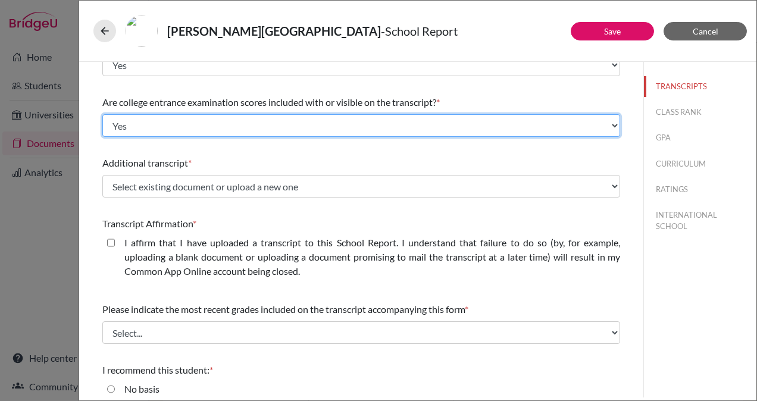
scroll to position [154, 0]
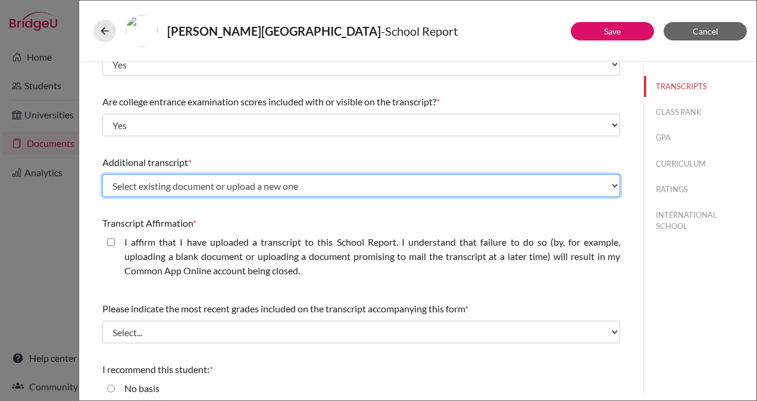
click at [223, 192] on select "Select existing document or upload a new one Grade 10 Transcript Overall Transc…" at bounding box center [361, 185] width 518 height 23
select select "687276"
click at [102, 174] on select "Select existing document or upload a new one Grade 10 Transcript Overall Transc…" at bounding box center [361, 185] width 518 height 23
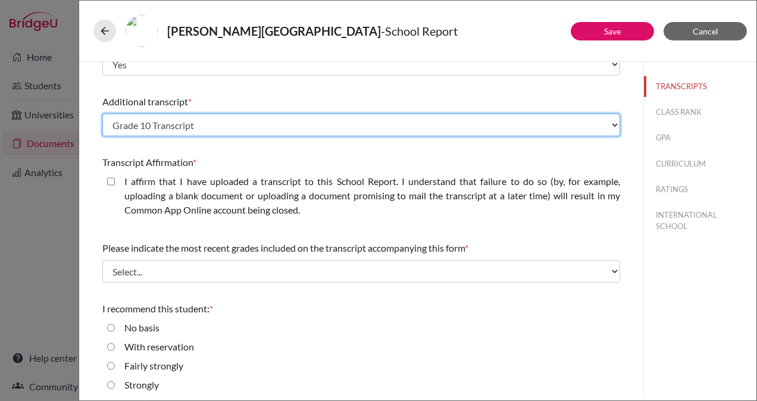
scroll to position [215, 0]
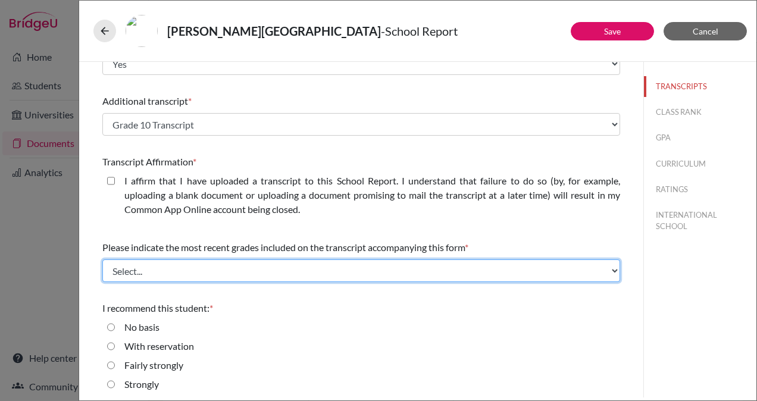
click at [183, 268] on select "Select... Final junior year grades 1st Quarter senior year grades 2nd Quarter/1…" at bounding box center [361, 270] width 518 height 23
select select "1"
click at [102, 259] on select "Select... Final junior year grades 1st Quarter senior year grades 2nd Quarter/1…" at bounding box center [361, 270] width 518 height 23
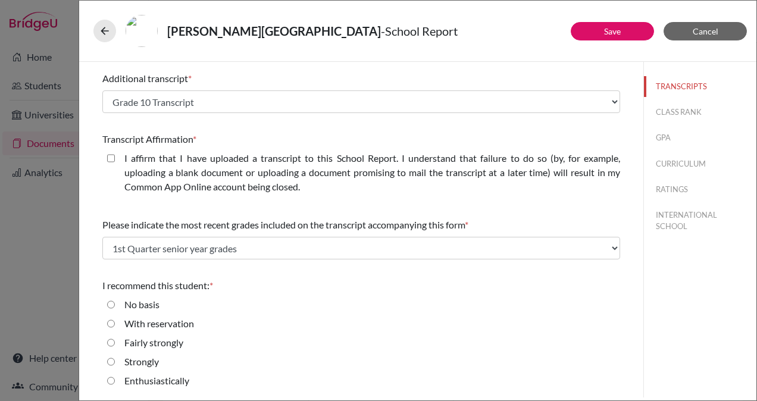
click at [139, 383] on label "Enthusiastically" at bounding box center [156, 381] width 65 height 14
click at [115, 383] on input "Enthusiastically" at bounding box center [111, 381] width 8 height 14
radio input "true"
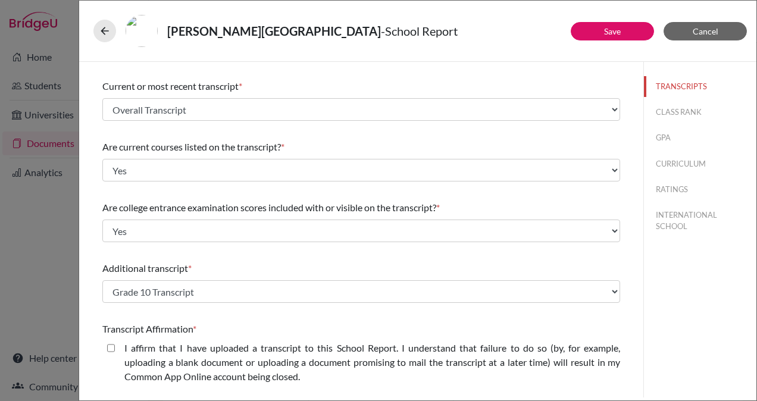
scroll to position [49, 0]
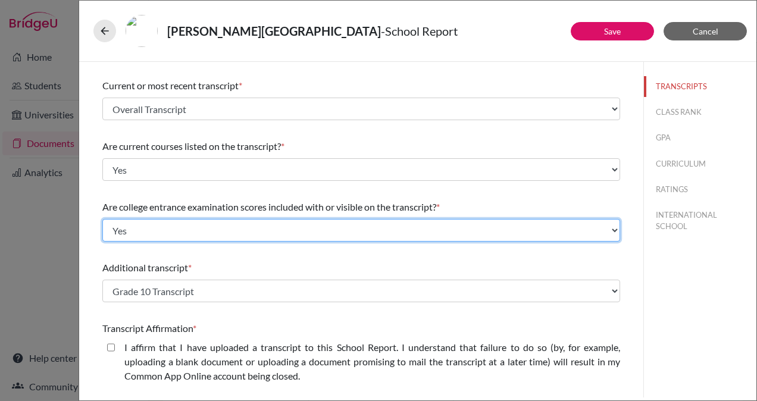
click at [288, 228] on select "Select... Yes No" at bounding box center [361, 230] width 518 height 23
select select "1"
click at [102, 219] on select "Select... Yes No" at bounding box center [361, 230] width 518 height 23
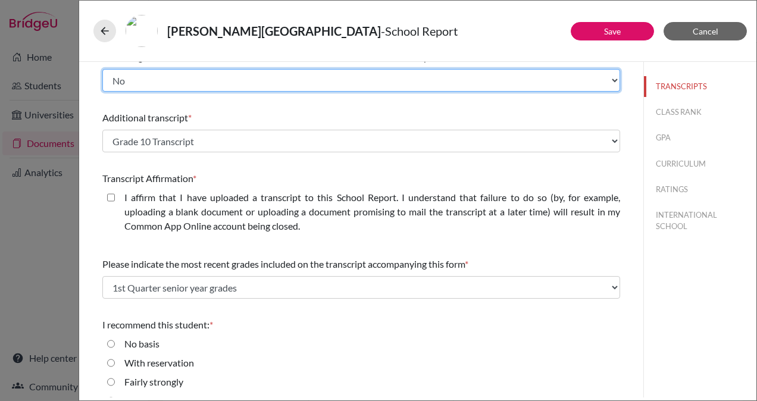
scroll to position [238, 0]
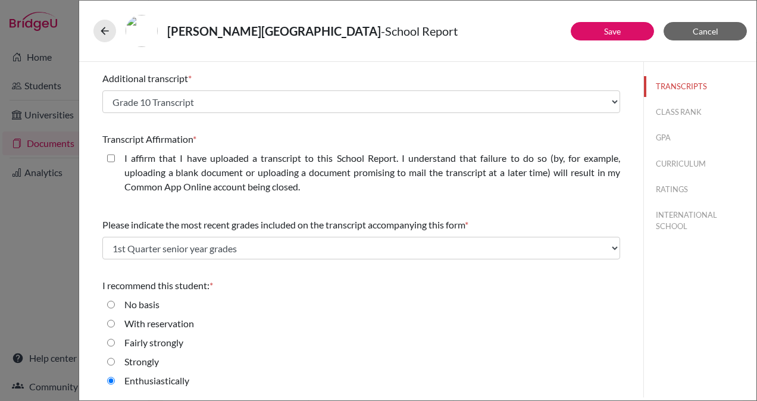
click at [107, 161] on closed\ "I affirm that I have uploaded a transcript to this School Report. I understand …" at bounding box center [111, 158] width 8 height 14
checkbox closed\ "true"
click at [613, 27] on link "Save" at bounding box center [612, 31] width 17 height 10
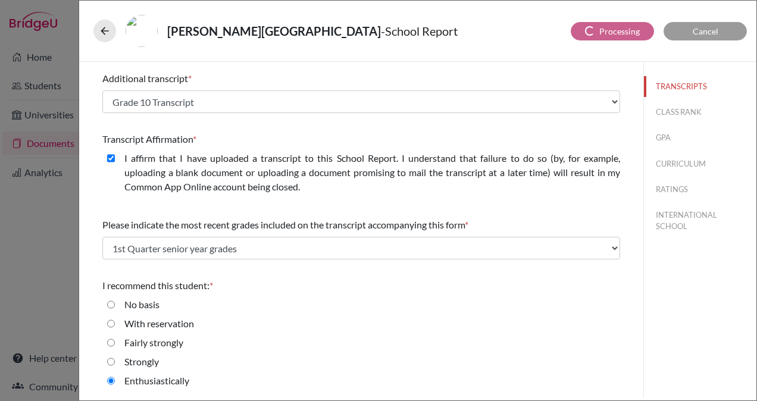
scroll to position [0, 0]
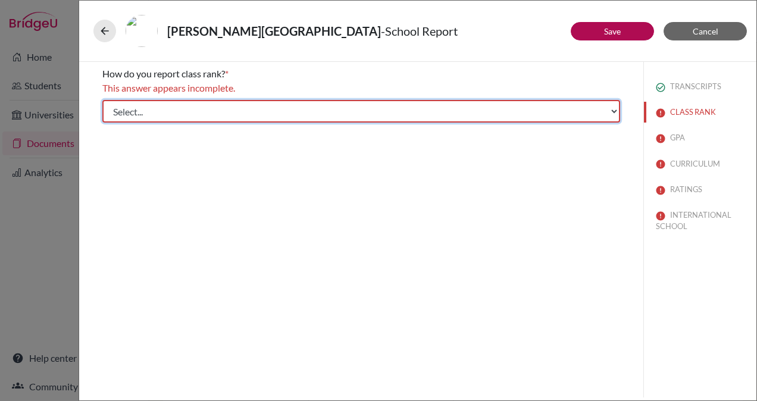
click at [380, 100] on select "Select... Exact Decile Quintile Quartile None" at bounding box center [361, 111] width 518 height 23
select select "5"
click at [102, 100] on select "Select... Exact Decile Quintile Quartile None" at bounding box center [361, 111] width 518 height 23
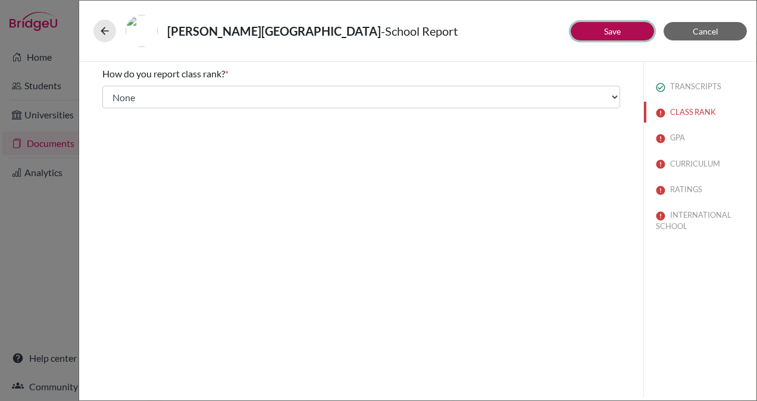
click at [628, 29] on button "Save" at bounding box center [611, 31] width 83 height 18
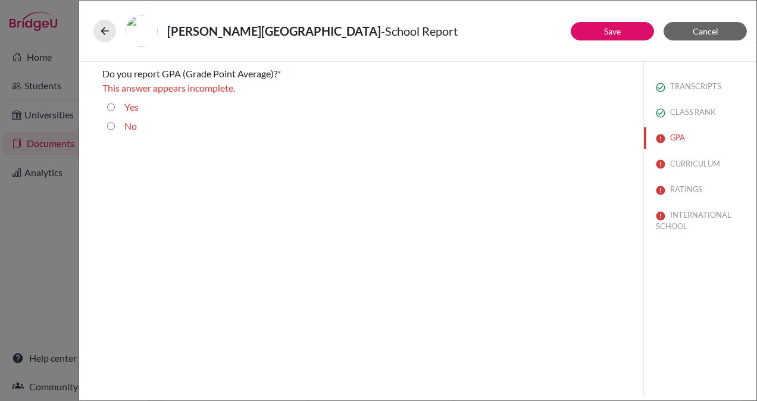
click at [108, 126] on input "No" at bounding box center [111, 126] width 8 height 14
radio input "true"
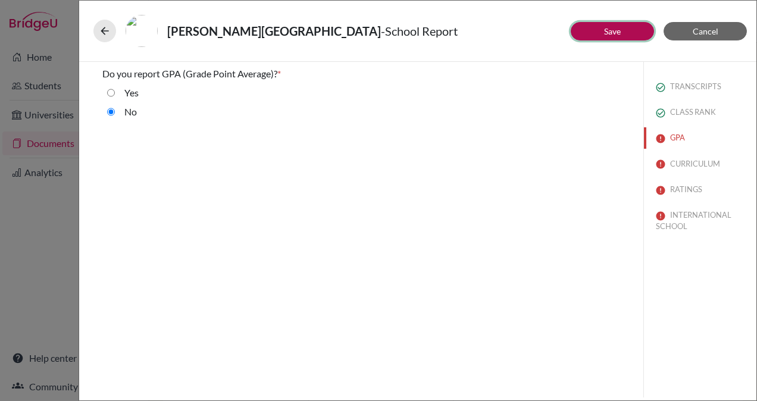
click at [619, 32] on link "Save" at bounding box center [612, 31] width 17 height 10
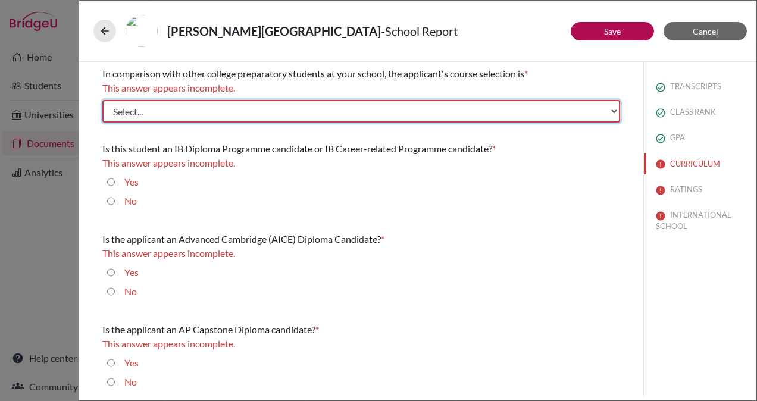
click at [291, 108] on select "Select... Less than demanding Average [PERSON_NAME] Very demanding Most demandi…" at bounding box center [361, 111] width 518 height 23
click at [102, 100] on select "Select... Less than demanding Average [PERSON_NAME] Very demanding Most demandi…" at bounding box center [361, 111] width 518 height 23
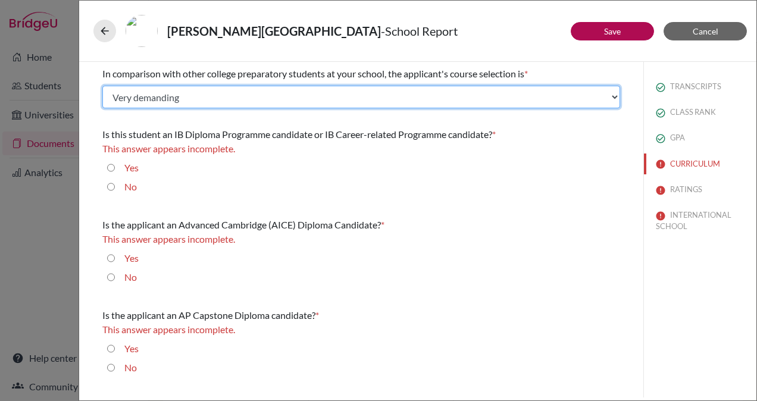
click at [266, 98] on select "Select... Less than demanding Average [PERSON_NAME] Very demanding Most demandi…" at bounding box center [361, 97] width 518 height 23
select select "4"
click at [102, 86] on select "Select... Less than demanding Average [PERSON_NAME] Very demanding Most demandi…" at bounding box center [361, 97] width 518 height 23
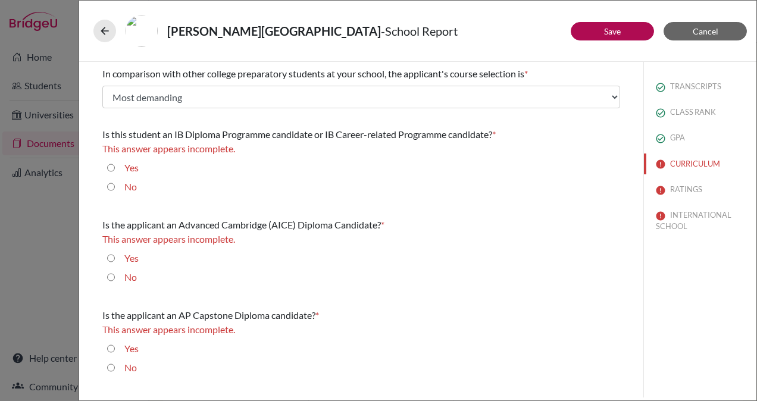
click at [112, 171] on input "Yes" at bounding box center [111, 168] width 8 height 14
radio input "true"
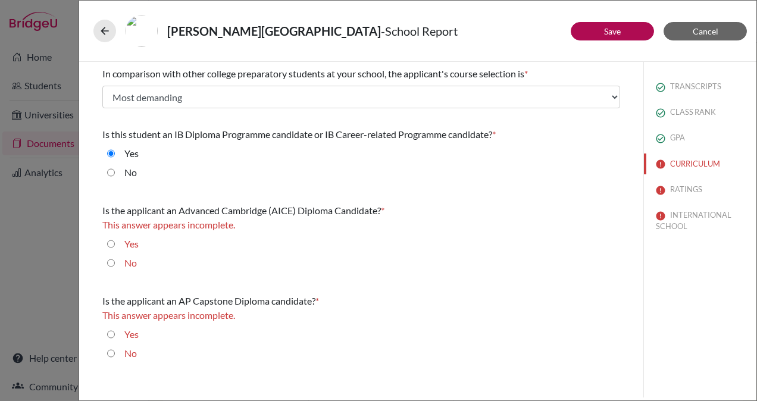
click at [112, 262] on input "No" at bounding box center [111, 263] width 8 height 14
radio input "true"
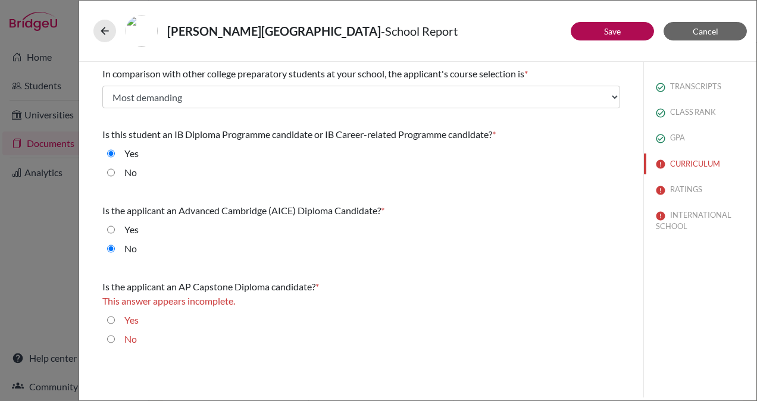
click at [111, 340] on input "No" at bounding box center [111, 339] width 8 height 14
radio input "true"
click at [619, 37] on button "Save" at bounding box center [611, 31] width 83 height 18
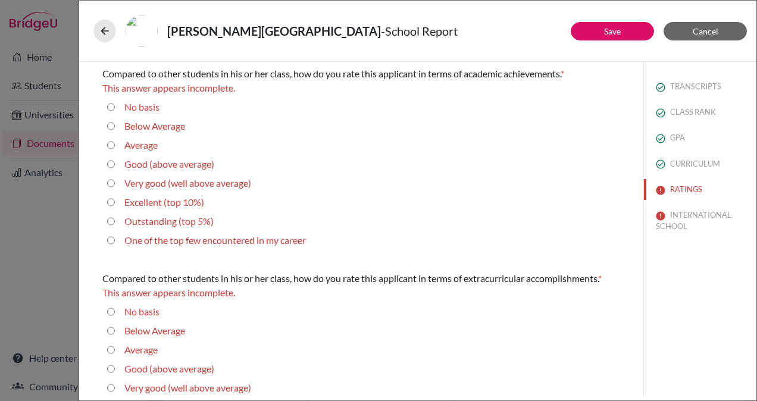
click at [155, 240] on label "One of the top few encountered in my career" at bounding box center [214, 240] width 181 height 14
click at [115, 240] on career "One of the top few encountered in my career" at bounding box center [111, 240] width 8 height 14
radio career "true"
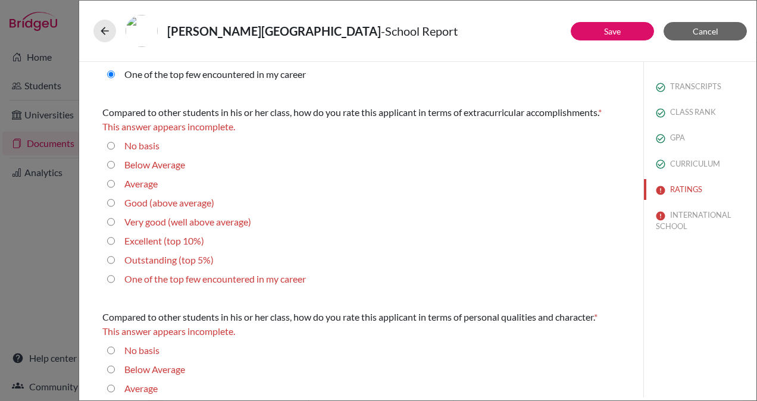
scroll to position [152, 0]
click at [191, 282] on label "One of the top few encountered in my career" at bounding box center [214, 278] width 181 height 14
click at [115, 282] on career "One of the top few encountered in my career" at bounding box center [111, 278] width 8 height 14
radio career "true"
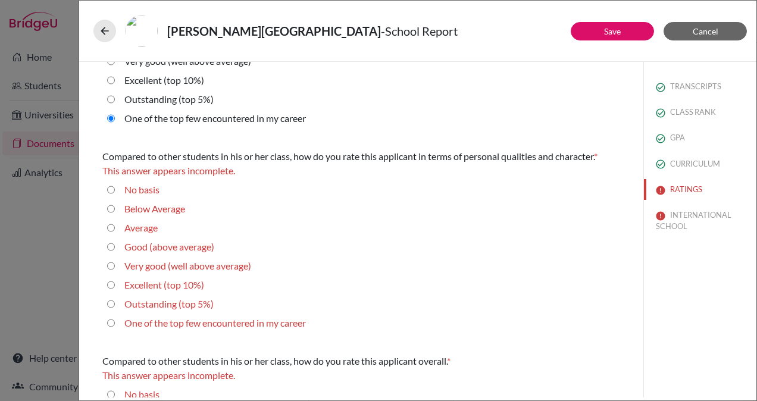
scroll to position [299, 0]
click at [189, 324] on label "One of the top few encountered in my career" at bounding box center [214, 322] width 181 height 14
click at [115, 324] on career "One of the top few encountered in my career" at bounding box center [111, 322] width 8 height 14
radio career "true"
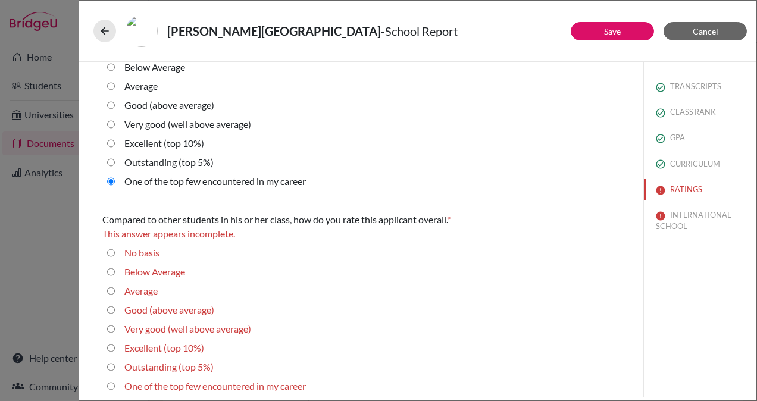
scroll to position [426, 0]
click at [178, 382] on label "One of the top few encountered in my career" at bounding box center [214, 385] width 181 height 14
click at [115, 382] on career "One of the top few encountered in my career" at bounding box center [111, 385] width 8 height 14
radio career "true"
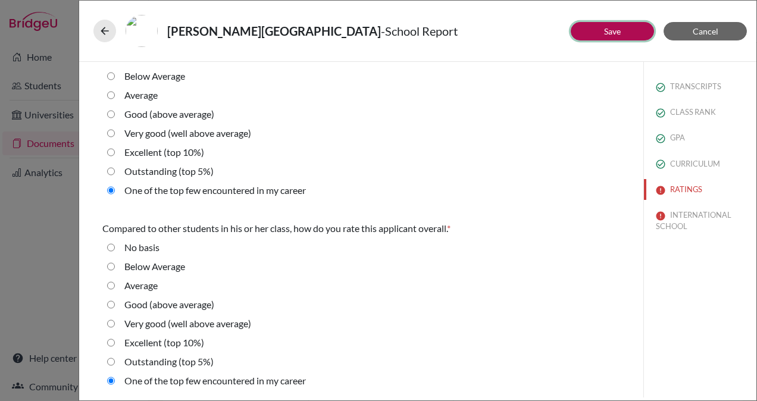
click at [626, 24] on button "Save" at bounding box center [611, 31] width 83 height 18
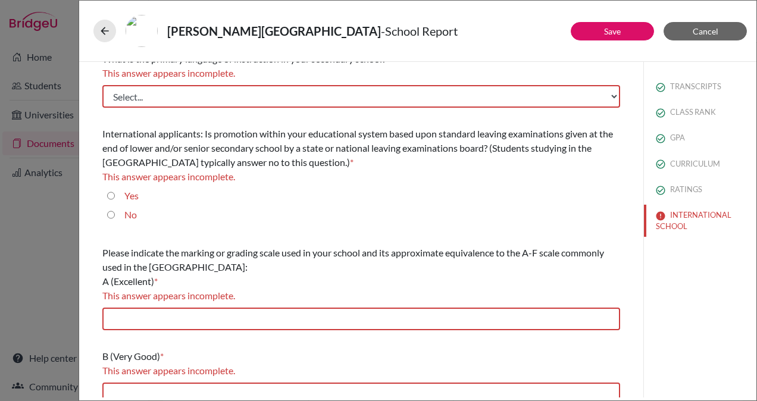
scroll to position [0, 0]
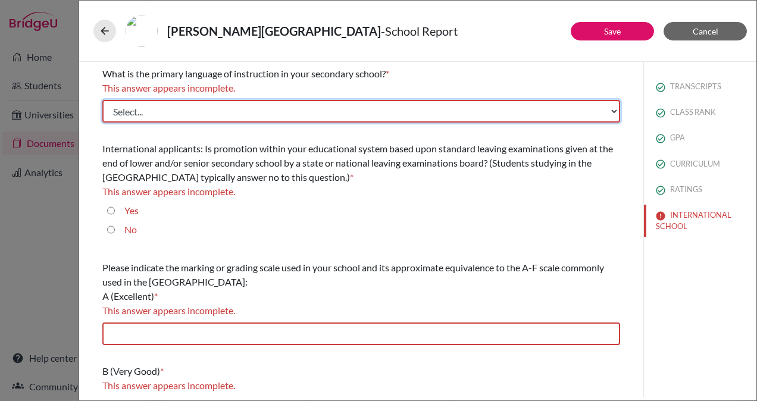
click at [274, 114] on select "Select... Albanian Arabic Armenian Assamese Azerbaijani Belarusian Bengali Bulg…" at bounding box center [361, 111] width 518 height 23
select select "14"
click at [102, 100] on select "Select... Albanian Arabic Armenian Assamese Azerbaijani Belarusian Bengali Bulg…" at bounding box center [361, 111] width 518 height 23
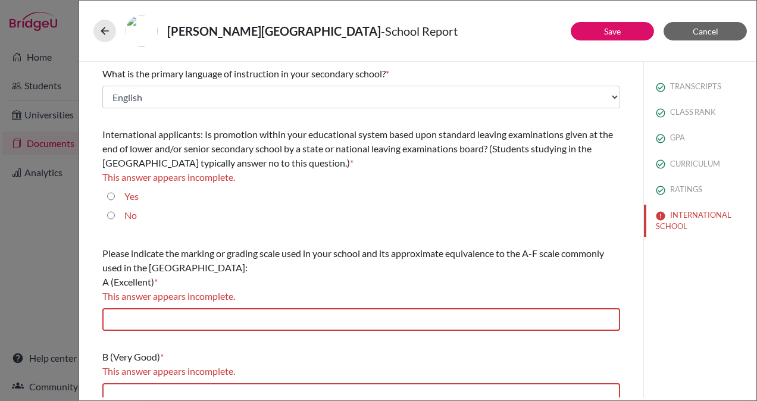
click at [112, 195] on input "Yes" at bounding box center [111, 196] width 8 height 14
radio input "true"
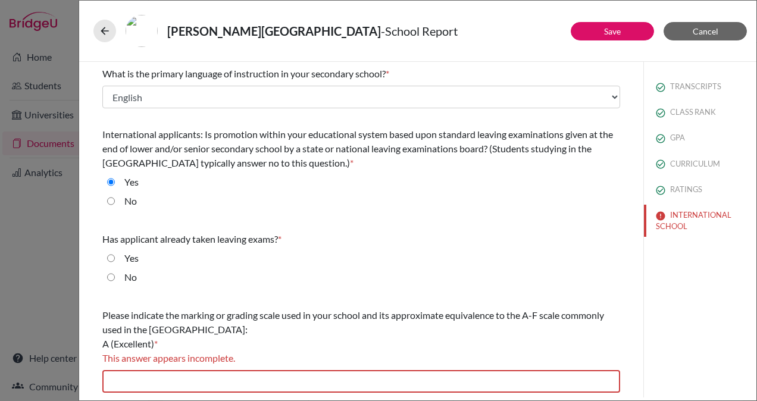
click at [128, 278] on label "No" at bounding box center [130, 277] width 12 height 14
click at [115, 278] on input "No" at bounding box center [111, 277] width 8 height 14
radio input "true"
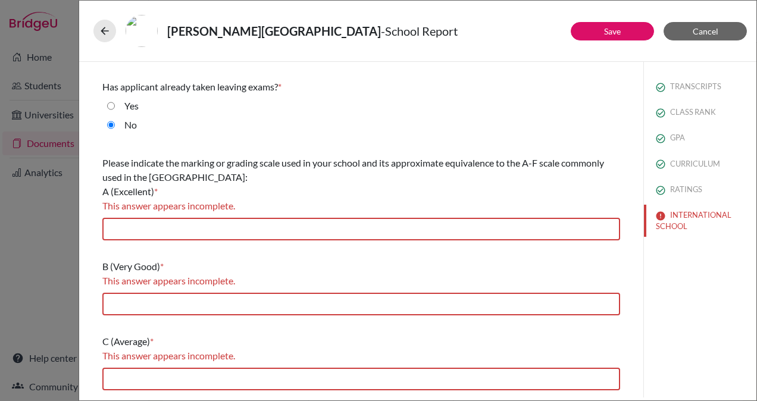
scroll to position [161, 0]
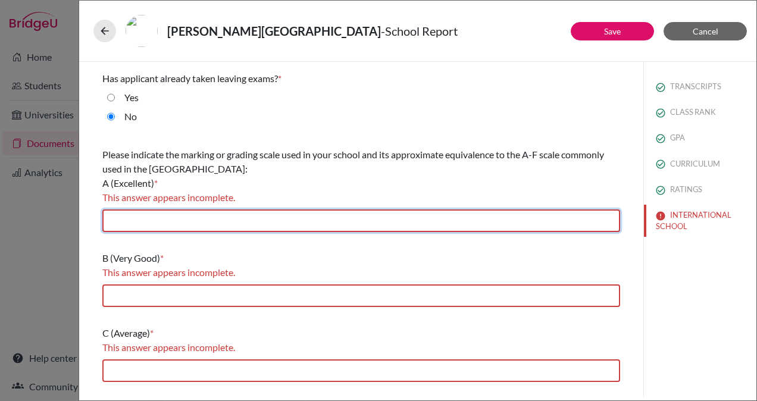
click at [217, 220] on input "text" at bounding box center [361, 220] width 518 height 23
type input "90-100"
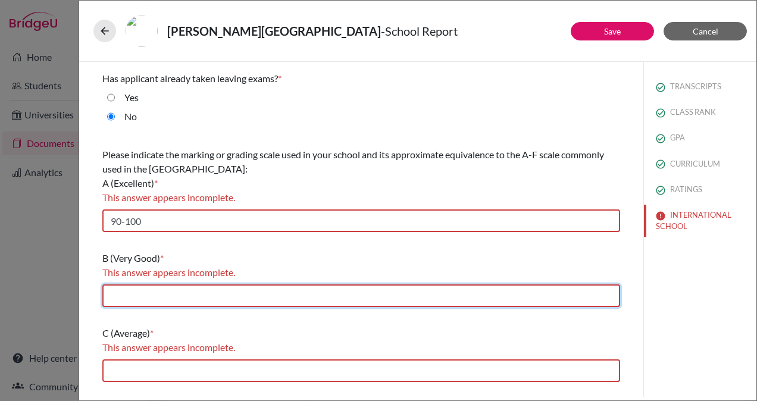
type input "80-89"
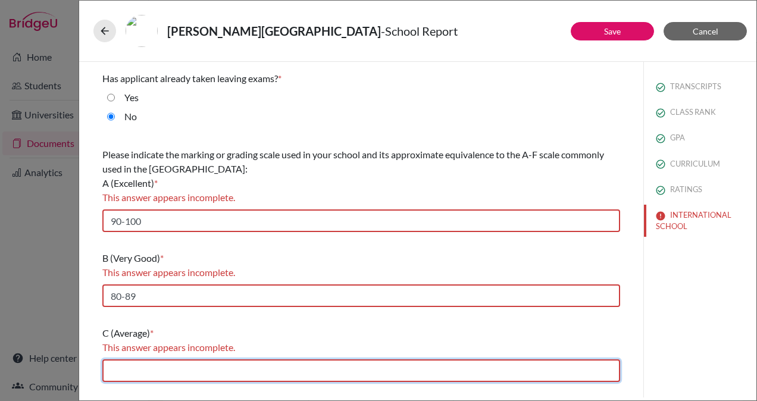
type input "70-79"
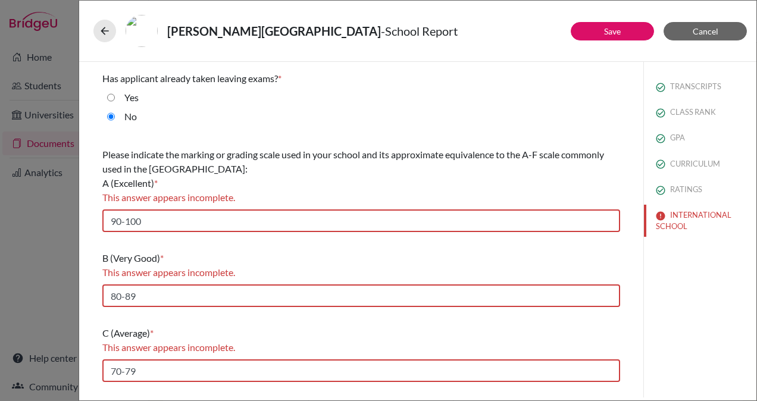
type input "55-69"
type input "0-54"
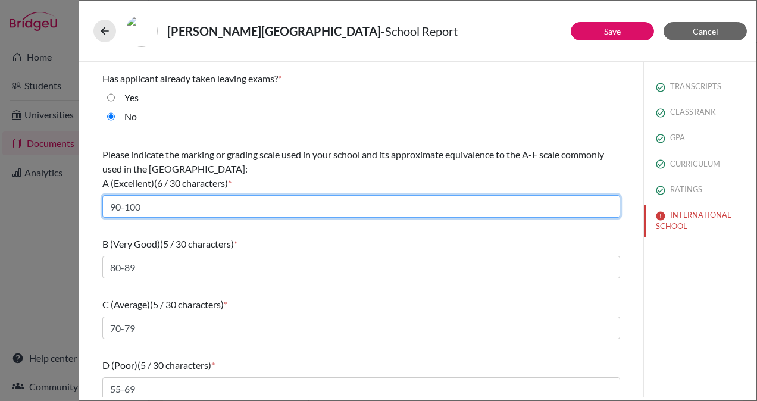
scroll to position [228, 0]
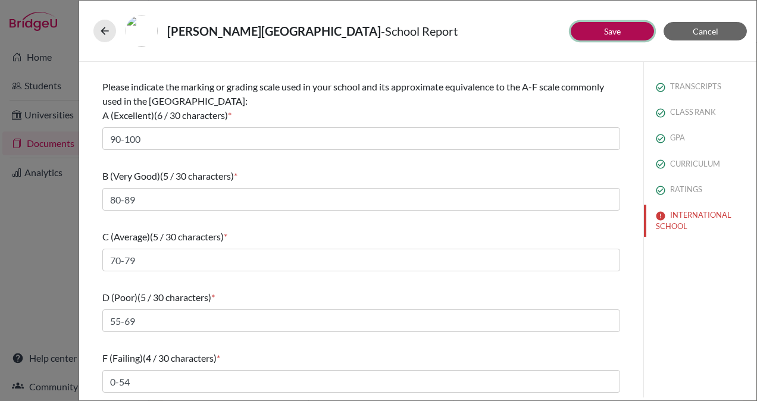
click at [595, 33] on button "Save" at bounding box center [611, 31] width 83 height 18
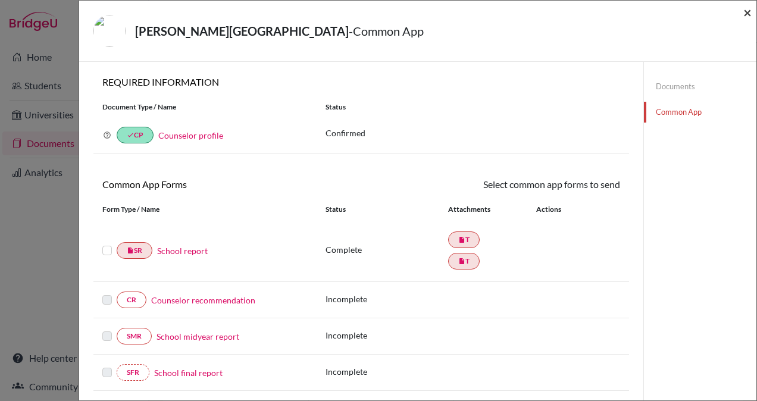
click at [751, 10] on span "×" at bounding box center [747, 12] width 8 height 17
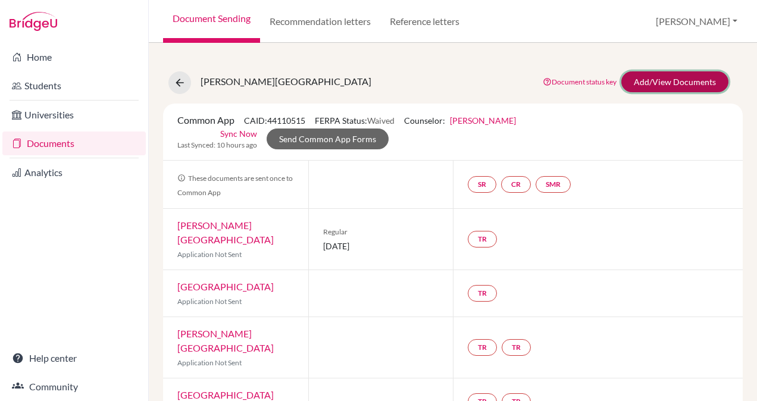
click at [664, 80] on link "Add/View Documents" at bounding box center [674, 81] width 107 height 21
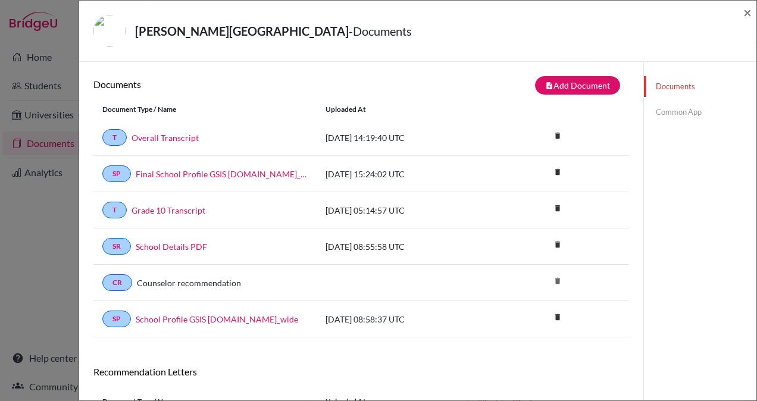
scroll to position [157, 0]
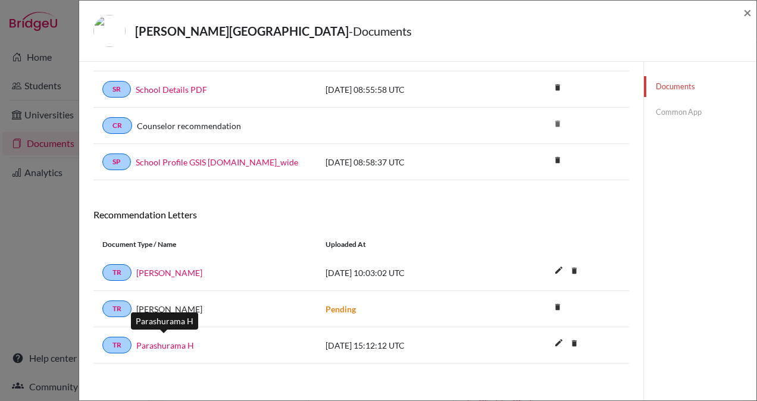
click at [172, 339] on link "Parashurama H" at bounding box center [165, 345] width 58 height 12
